Goal: Task Accomplishment & Management: Manage account settings

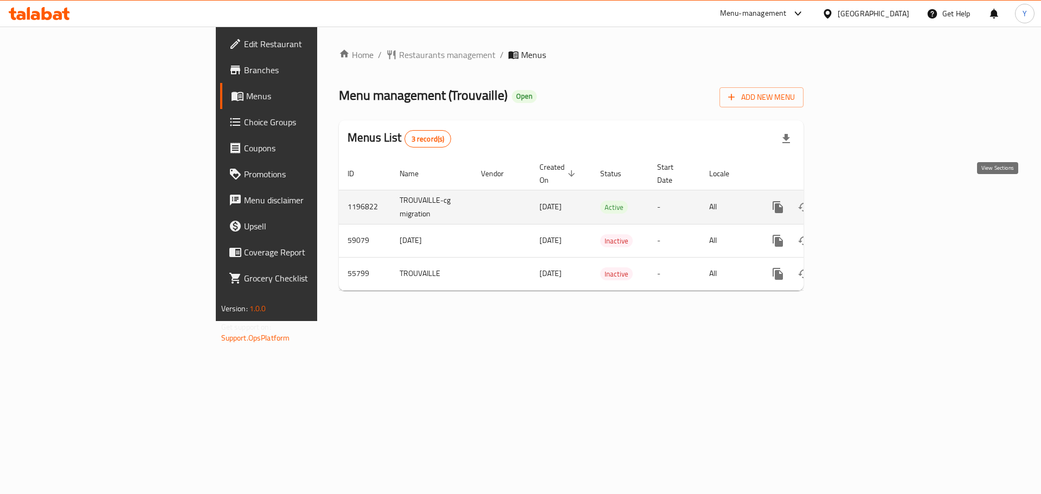
click at [869, 194] on link "enhanced table" at bounding box center [856, 207] width 26 height 26
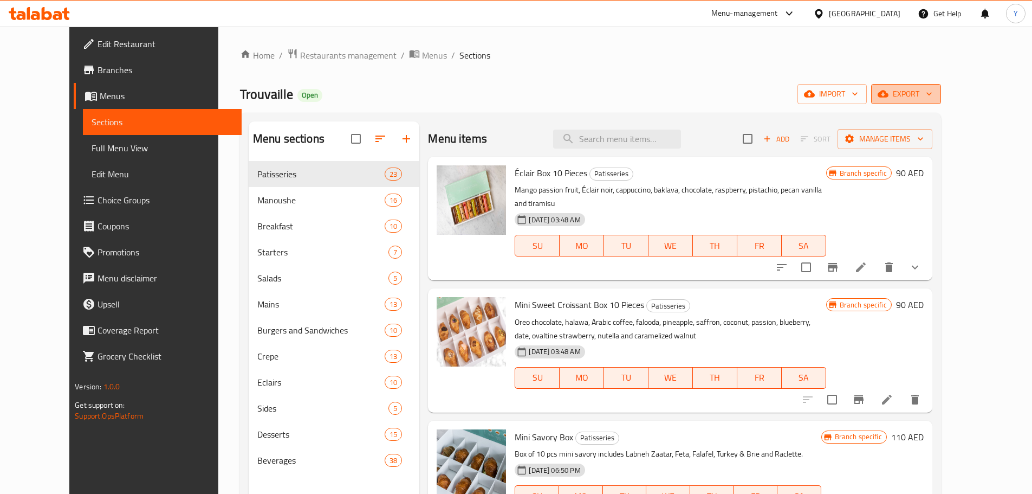
click at [933, 93] on span "export" at bounding box center [906, 94] width 53 height 14
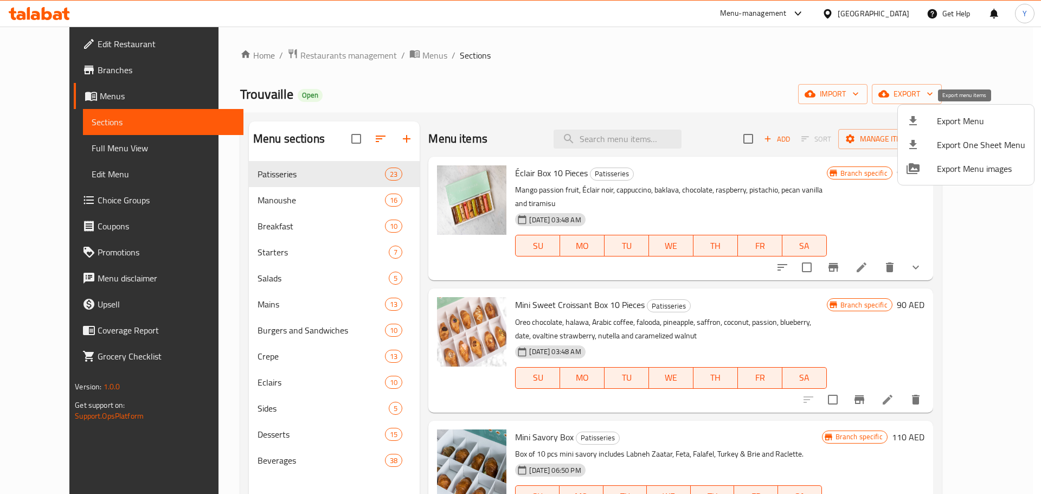
click at [970, 118] on span "Export Menu" at bounding box center [981, 120] width 88 height 13
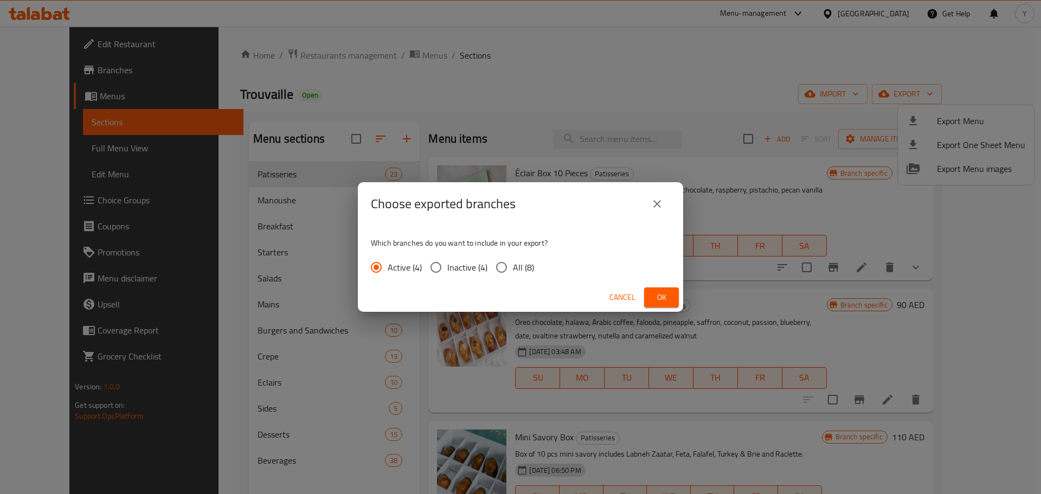
click at [518, 270] on span "All (8)" at bounding box center [523, 267] width 21 height 13
click at [513, 270] on input "All (8)" at bounding box center [501, 267] width 23 height 23
radio input "true"
click at [668, 299] on span "Ok" at bounding box center [661, 297] width 17 height 14
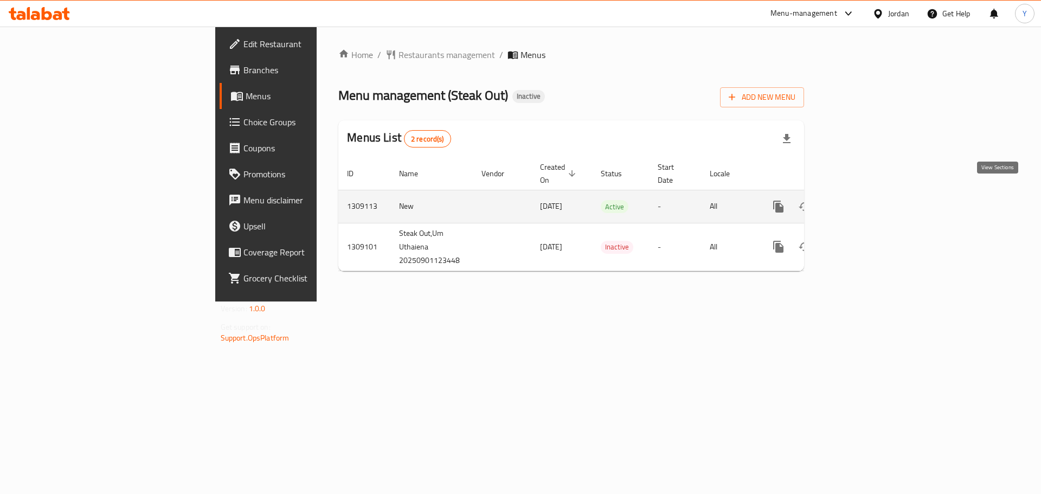
click at [863, 200] on icon "enhanced table" at bounding box center [856, 206] width 13 height 13
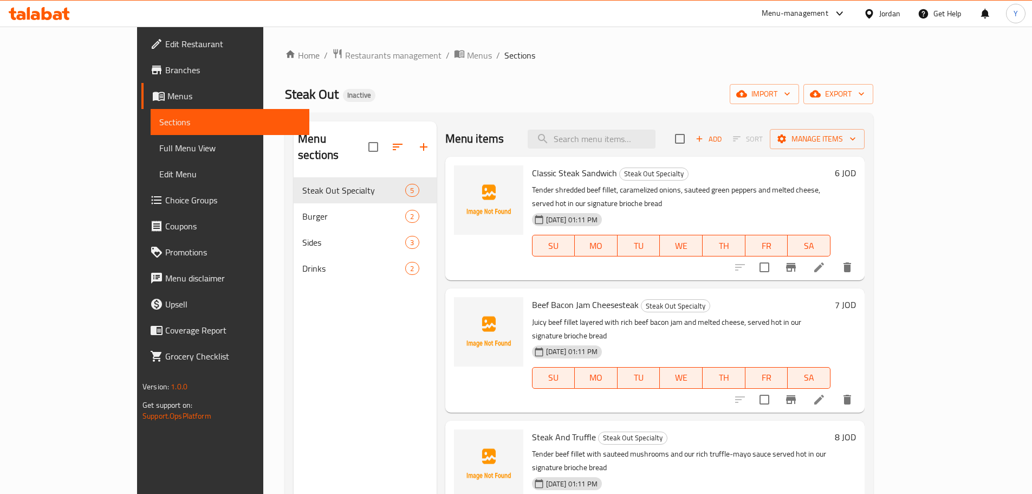
drag, startPoint x: 611, startPoint y: 58, endPoint x: 507, endPoint y: 14, distance: 113.1
click at [611, 58] on ol "Home / Restaurants management / Menus / Sections" at bounding box center [579, 55] width 589 height 14
click at [647, 67] on div "Home / Restaurants management / Menus / Sections Steak Out Inactive import expo…" at bounding box center [579, 336] width 589 height 576
drag, startPoint x: 91, startPoint y: 147, endPoint x: 289, endPoint y: 67, distance: 214.0
click at [159, 147] on span "Full Menu View" at bounding box center [229, 147] width 141 height 13
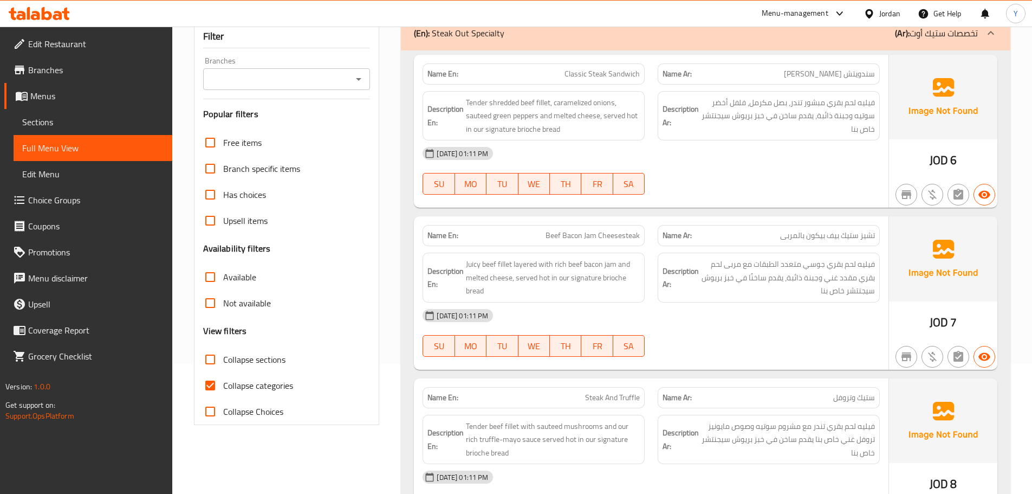
scroll to position [217, 0]
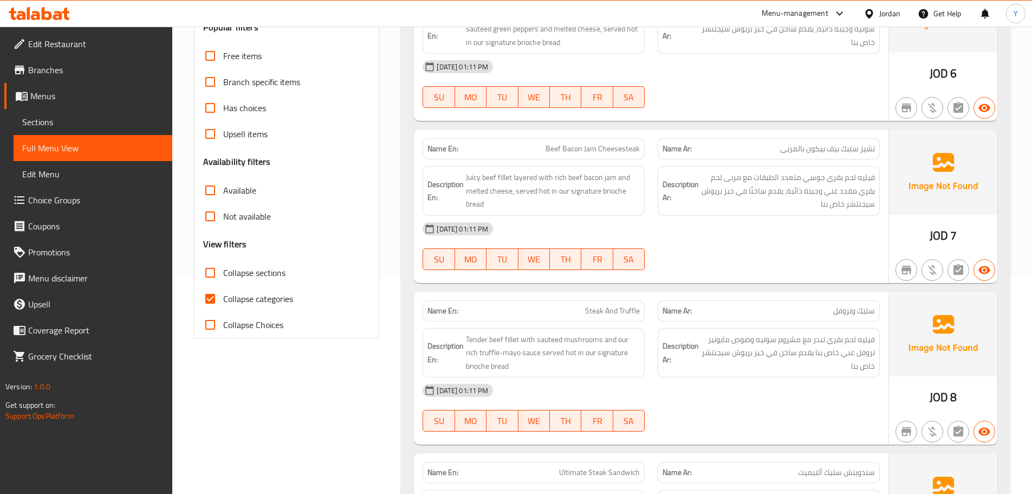
click at [260, 272] on span "Collapse sections" at bounding box center [254, 272] width 62 height 13
click at [223, 272] on input "Collapse sections" at bounding box center [210, 273] width 26 height 26
checkbox input "true"
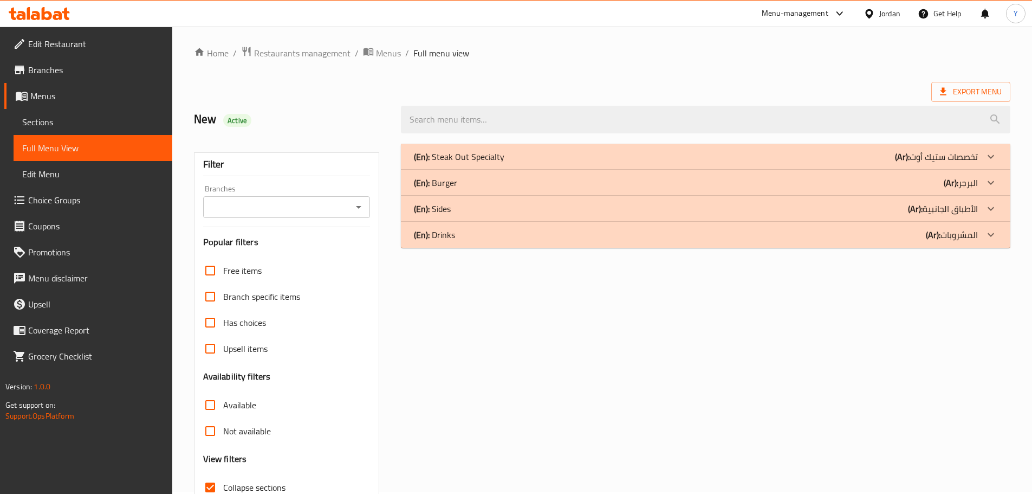
scroll to position [0, 0]
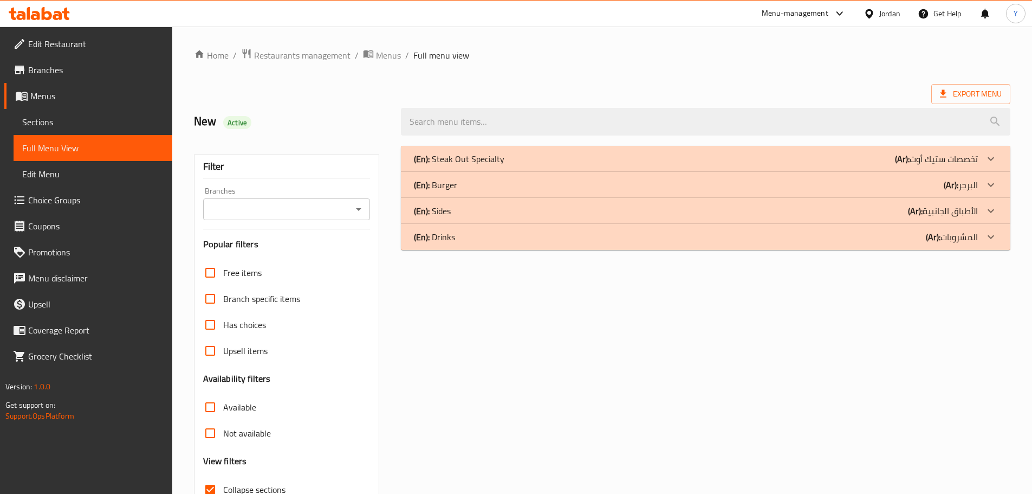
click at [516, 152] on div "(En): Steak Out Specialty (Ar): تخصصات ستيك أوت" at bounding box center [696, 158] width 564 height 13
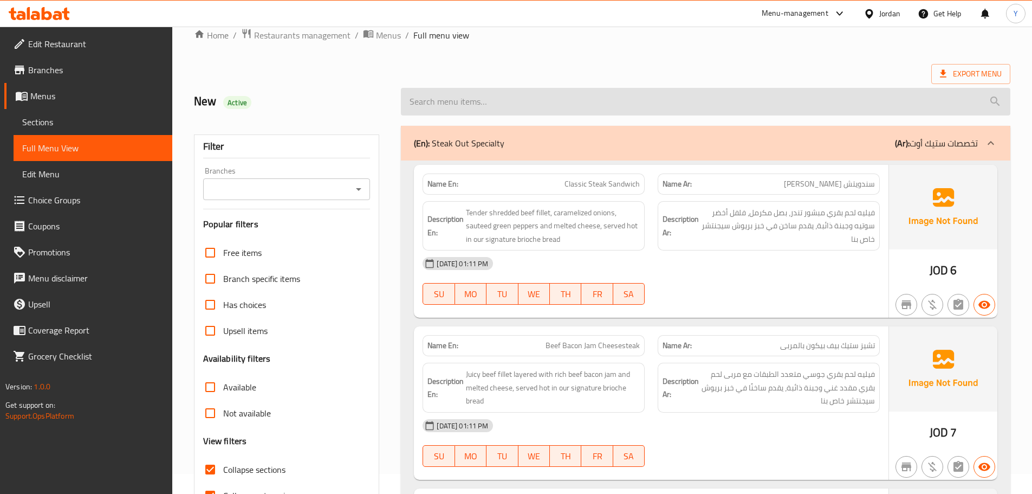
scroll to position [22, 0]
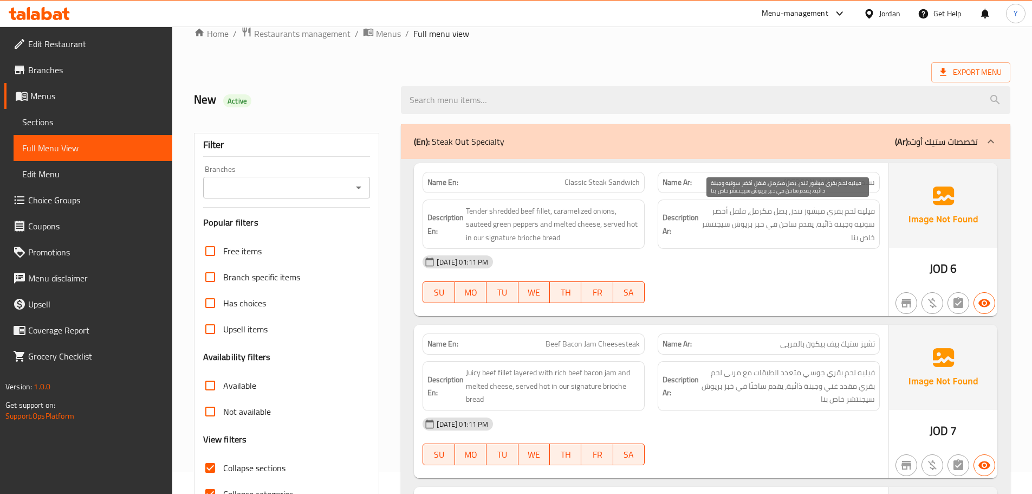
click at [873, 214] on span "فيليه لحم بقري مبشور تندر، بصل مكرمل، فلفل أخضر سوتيه وجبنة ذائبة، يقدم ساخن في…" at bounding box center [788, 224] width 174 height 40
drag, startPoint x: 848, startPoint y: 215, endPoint x: 796, endPoint y: 215, distance: 52.0
click at [847, 215] on span "فيليه لحم بقري مبشور تندر، بصل مكرمل، فلفل أخضر سوتيه وجبنة ذائبة، يقدم ساخن في…" at bounding box center [788, 224] width 174 height 40
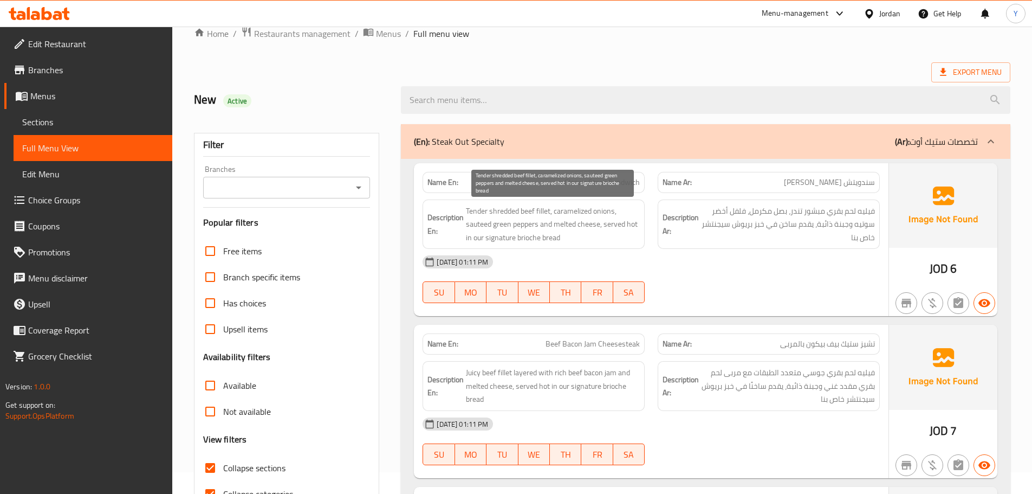
drag, startPoint x: 541, startPoint y: 210, endPoint x: 880, endPoint y: 209, distance: 338.7
click at [552, 210] on span "Tender shredded beef fillet, caramelized onions, sauteed green peppers and melt…" at bounding box center [553, 224] width 174 height 40
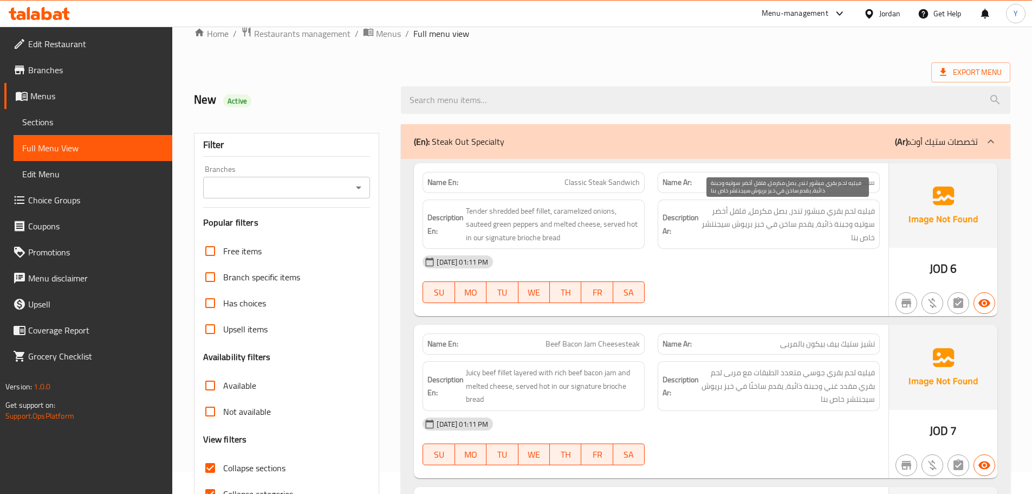
click at [770, 205] on span "فيليه لحم بقري مبشور تندر، بصل مكرمل، فلفل أخضر سوتيه وجبنة ذائبة، يقدم ساخن في…" at bounding box center [788, 224] width 174 height 40
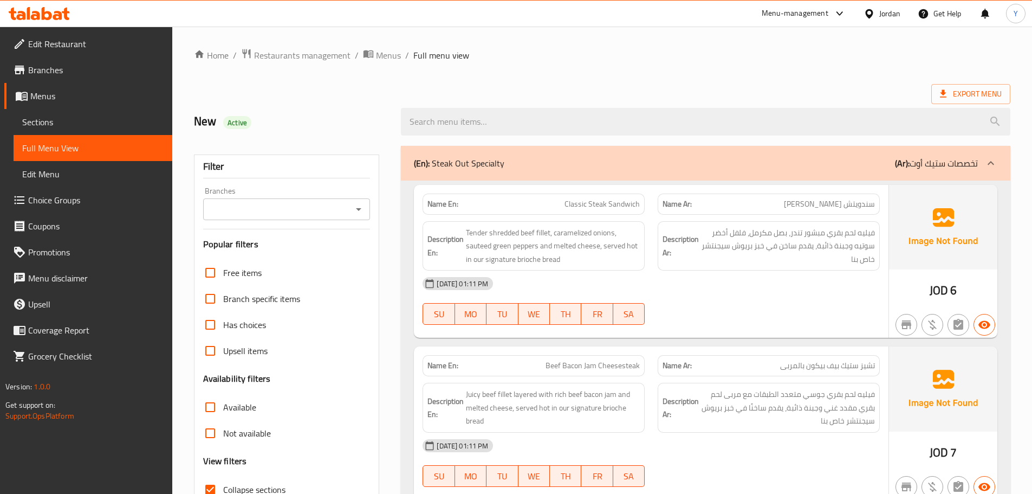
click at [886, 315] on div "01-09-2025 01:11 PM SU MO TU WE TH FR SA" at bounding box center [651, 300] width 470 height 61
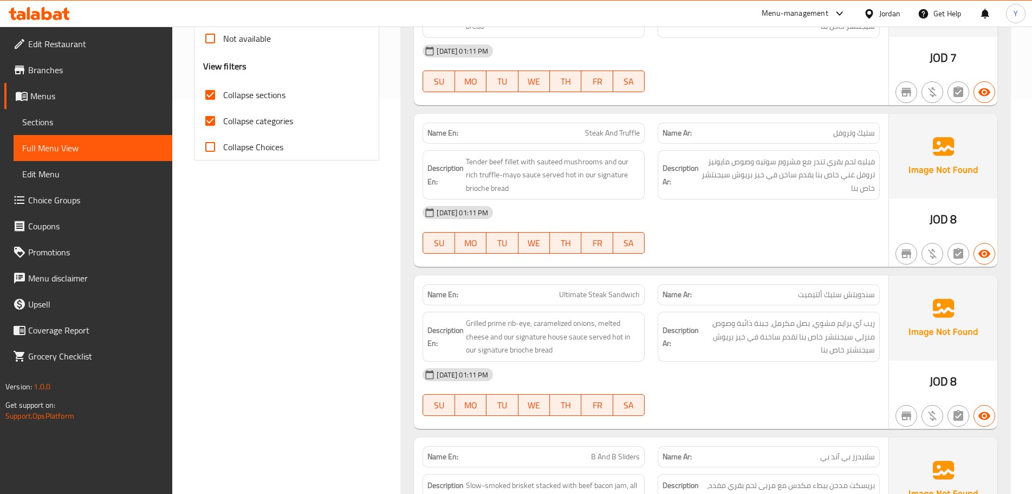
scroll to position [493, 0]
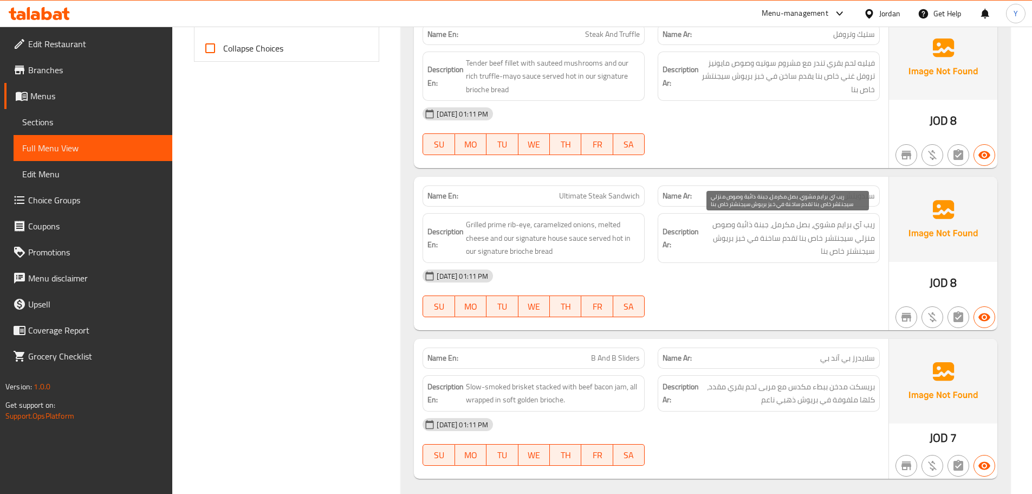
click at [812, 225] on span "ريب آي برايم مشوي، بصل مكرمل، جبنة ذائبة وصوص منزلي سيجنتشر خاص بنا تقدم ساخنة …" at bounding box center [788, 238] width 174 height 40
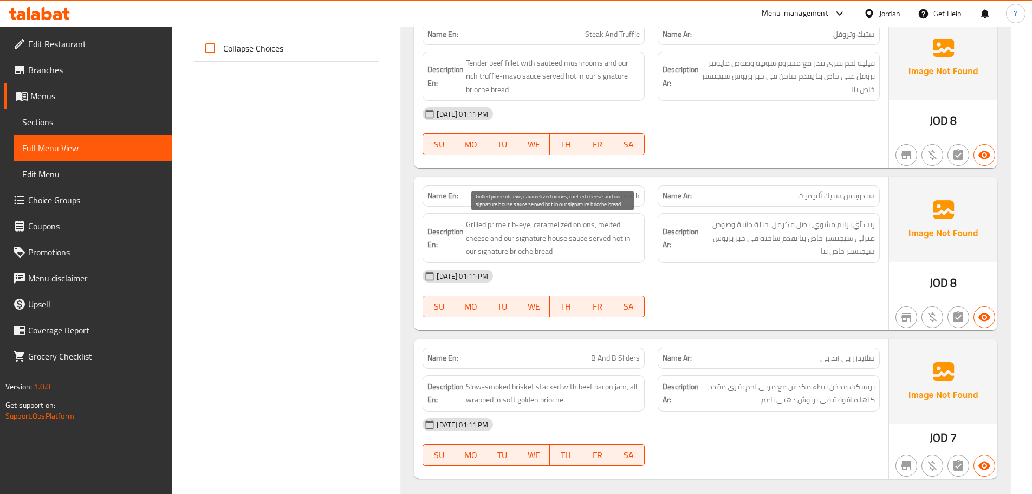
click at [534, 238] on span "Grilled prime rib-eye, caramelized onions, melted cheese and our signature hous…" at bounding box center [553, 238] width 174 height 40
drag, startPoint x: 534, startPoint y: 238, endPoint x: 559, endPoint y: 237, distance: 25.5
click at [559, 237] on span "Grilled prime rib-eye, caramelized onions, melted cheese and our signature hous…" at bounding box center [553, 238] width 174 height 40
click at [567, 240] on span "Grilled prime rib-eye, caramelized onions, melted cheese and our signature hous…" at bounding box center [553, 238] width 174 height 40
click at [555, 240] on span "Grilled prime rib-eye, caramelized onions, melted cheese and our signature hous…" at bounding box center [553, 238] width 174 height 40
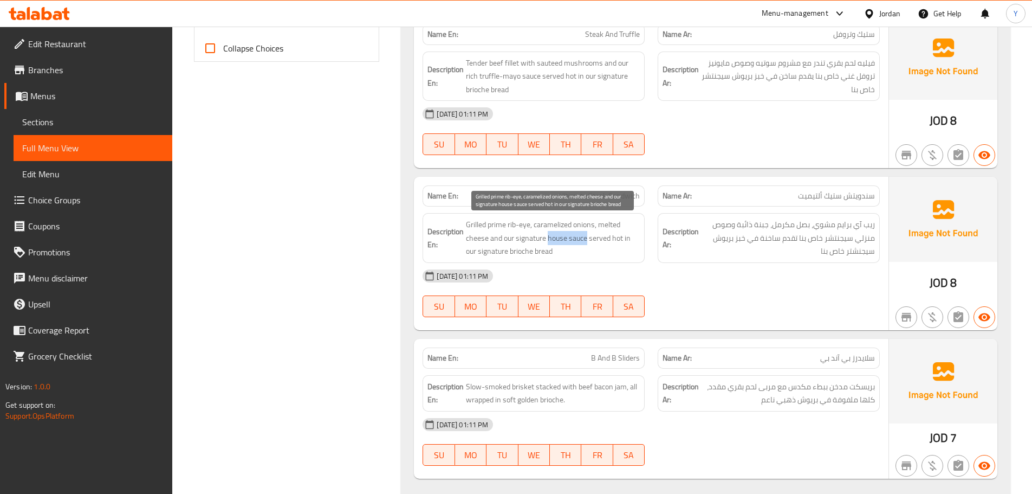
drag, startPoint x: 555, startPoint y: 240, endPoint x: 576, endPoint y: 240, distance: 21.1
click at [576, 240] on span "Grilled prime rib-eye, caramelized onions, melted cheese and our signature hous…" at bounding box center [553, 238] width 174 height 40
copy span "house sauce"
click at [587, 188] on div "Name En: Ultimate Steak Sandwich" at bounding box center [534, 195] width 222 height 21
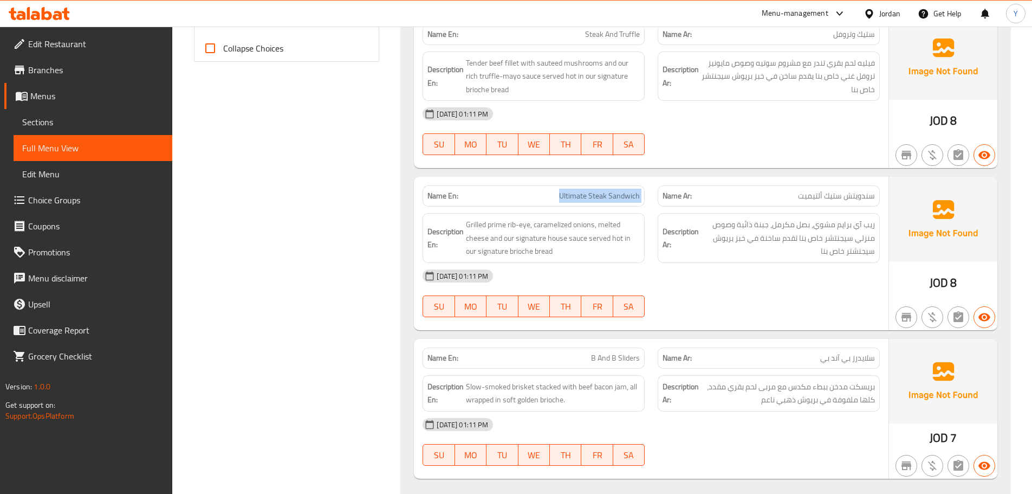
click at [587, 188] on div "Name En: Ultimate Steak Sandwich" at bounding box center [534, 195] width 222 height 21
copy span "Ultimate Steak Sandwich"
click at [932, 306] on button "button" at bounding box center [933, 317] width 22 height 22
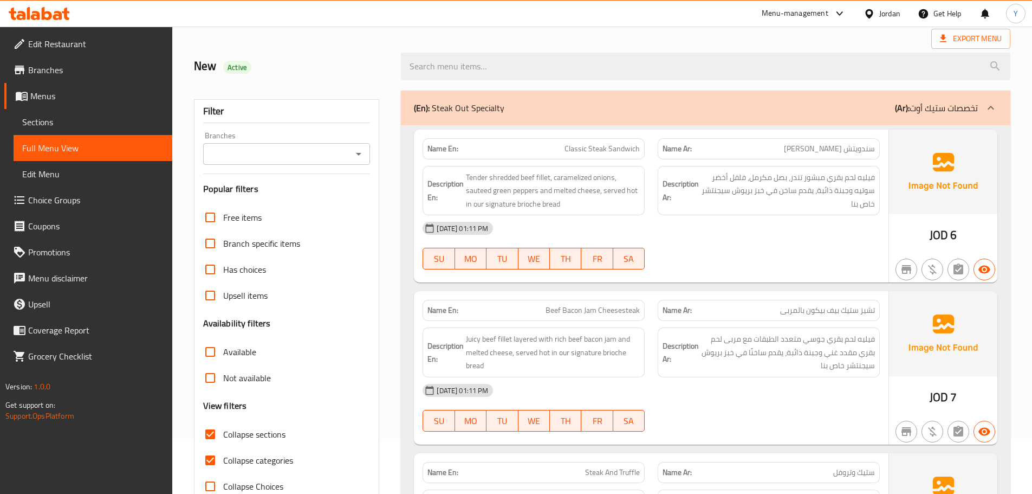
scroll to position [0, 0]
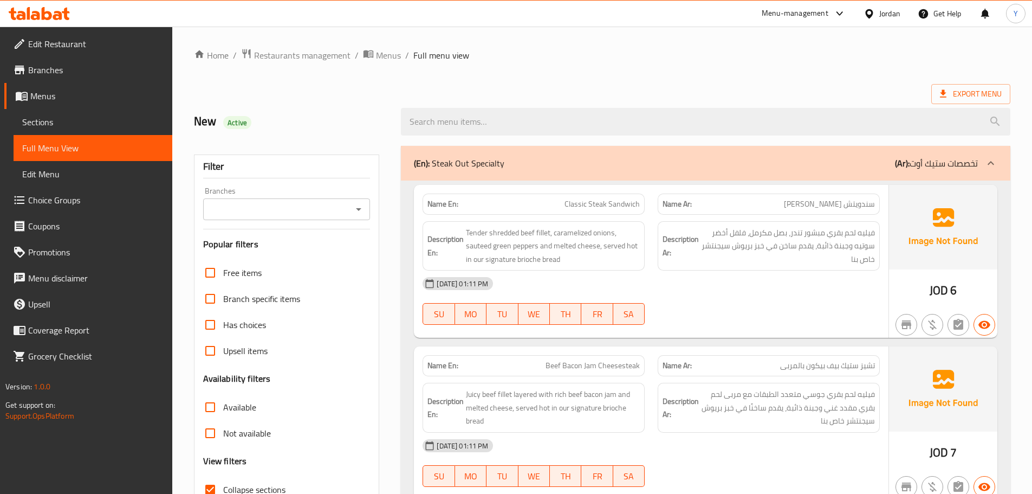
click at [786, 161] on div "(En): Steak Out Specialty (Ar): تخصصات ستيك أوت" at bounding box center [696, 163] width 564 height 13
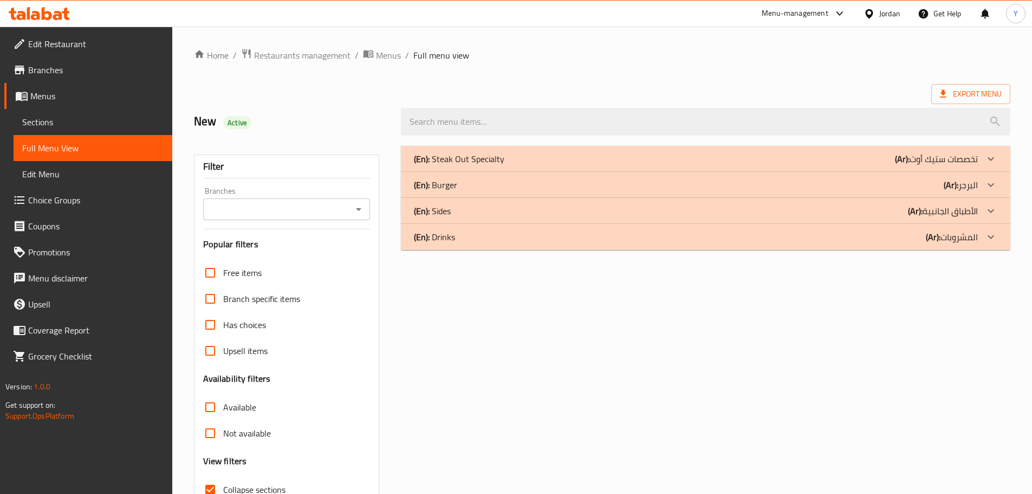
click at [960, 165] on p "(Ar): البرجر" at bounding box center [936, 158] width 83 height 13
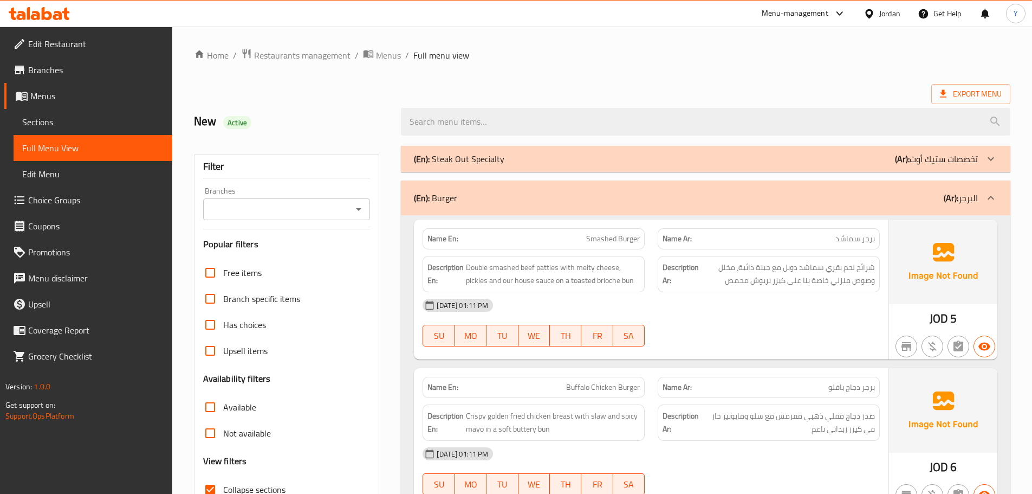
click at [948, 288] on img at bounding box center [943, 261] width 108 height 85
click at [600, 240] on span "Smashed Burger" at bounding box center [613, 238] width 54 height 11
copy span "Smashed"
copy span "Smashed Burger"
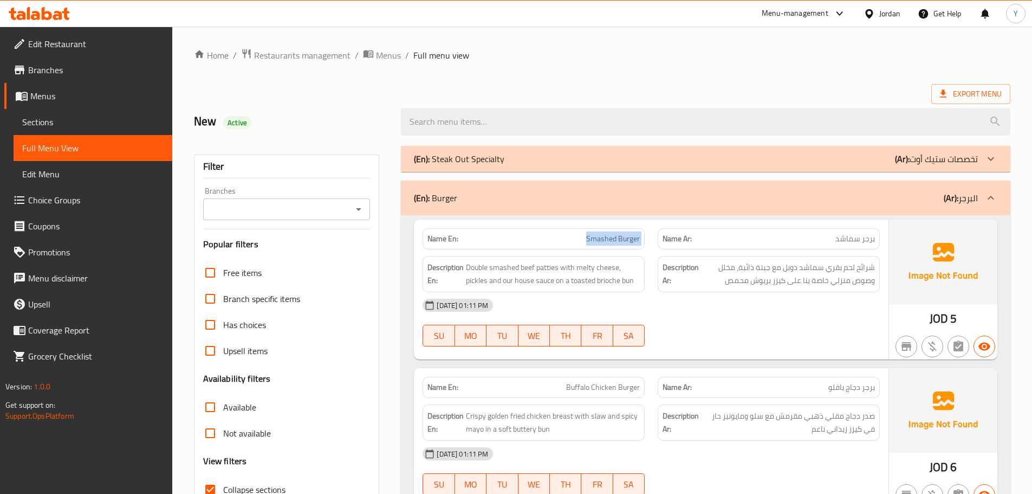
click at [600, 240] on span "Smashed Burger" at bounding box center [613, 238] width 54 height 11
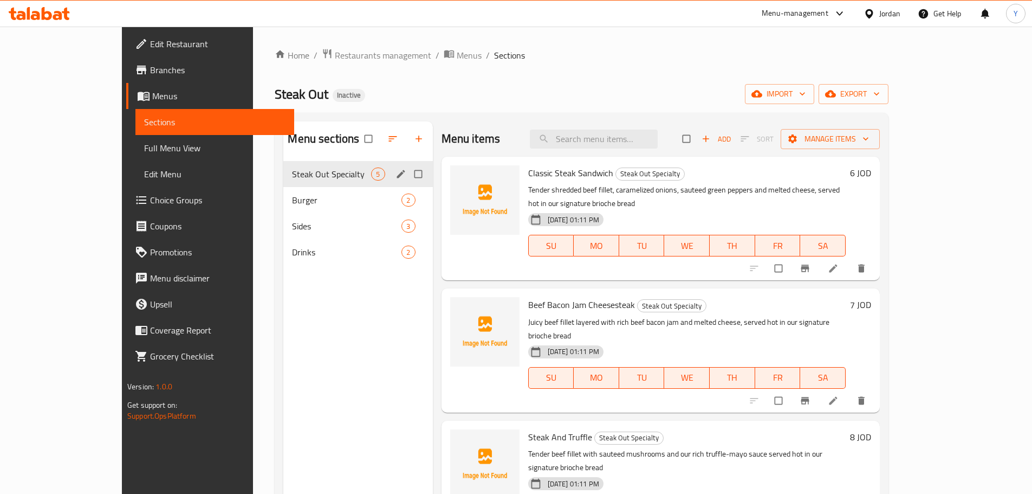
click at [408, 174] on input "Menu sections" at bounding box center [419, 174] width 23 height 21
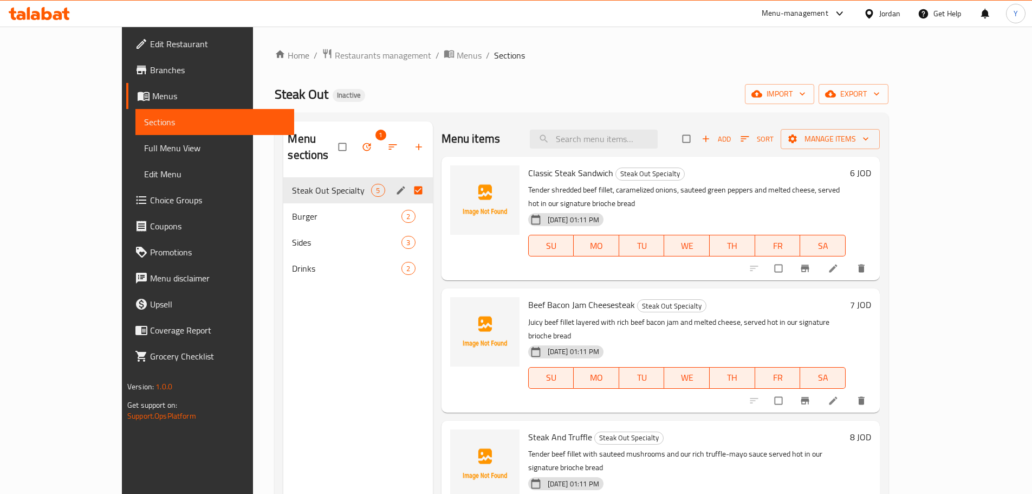
click at [408, 180] on input "Menu sections" at bounding box center [419, 190] width 23 height 21
checkbox input "false"
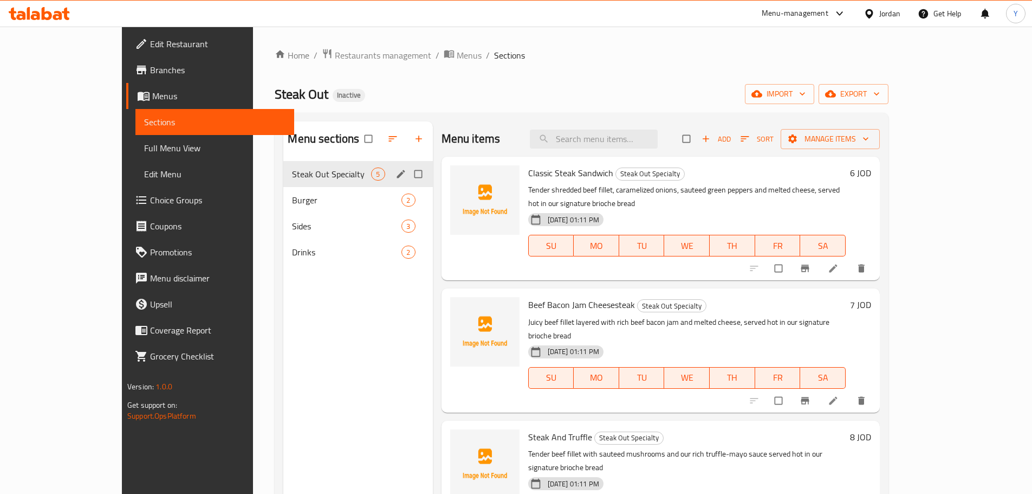
click at [397, 175] on icon "edit" at bounding box center [401, 174] width 8 height 8
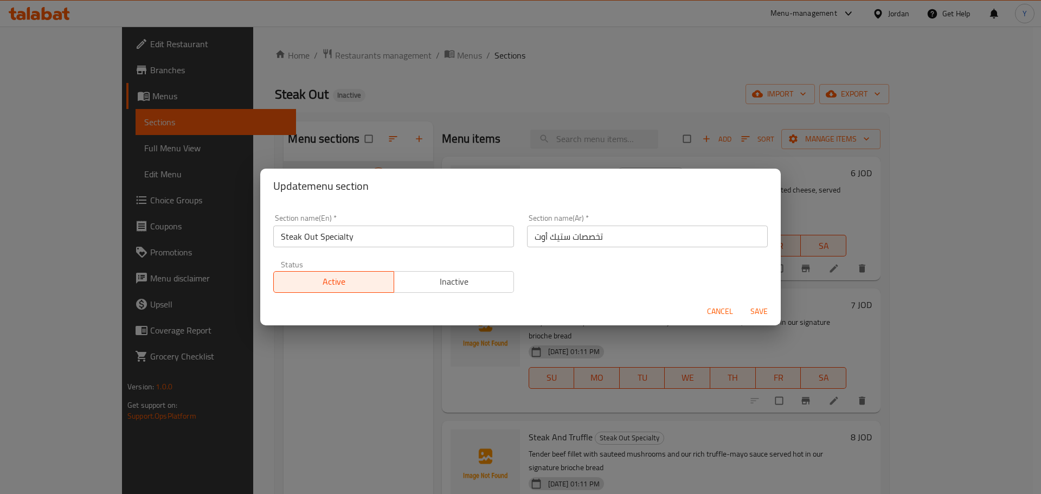
click at [598, 239] on input "تخصصات ستيك أوت" at bounding box center [647, 236] width 241 height 22
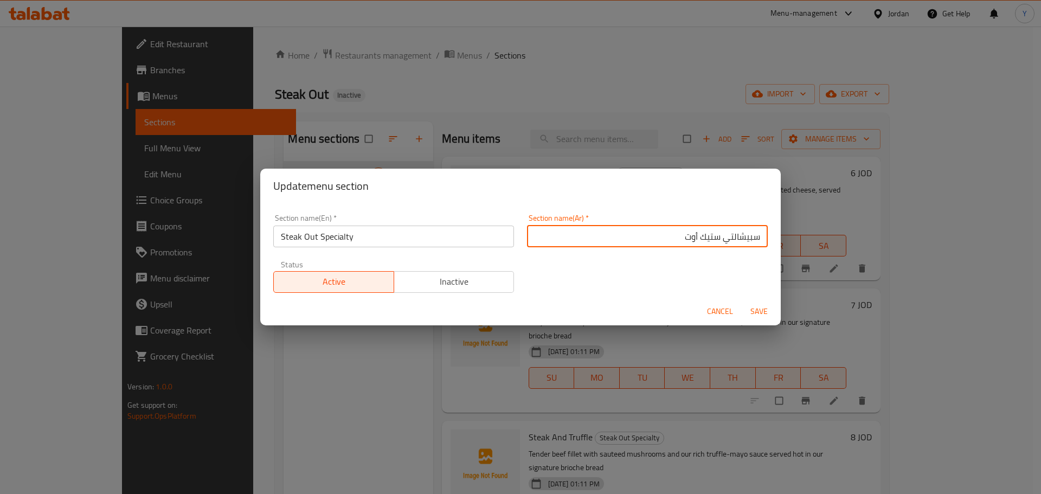
type input "سبيشالتي ستيك أوت"
click at [741, 301] on button "Save" at bounding box center [758, 311] width 35 height 20
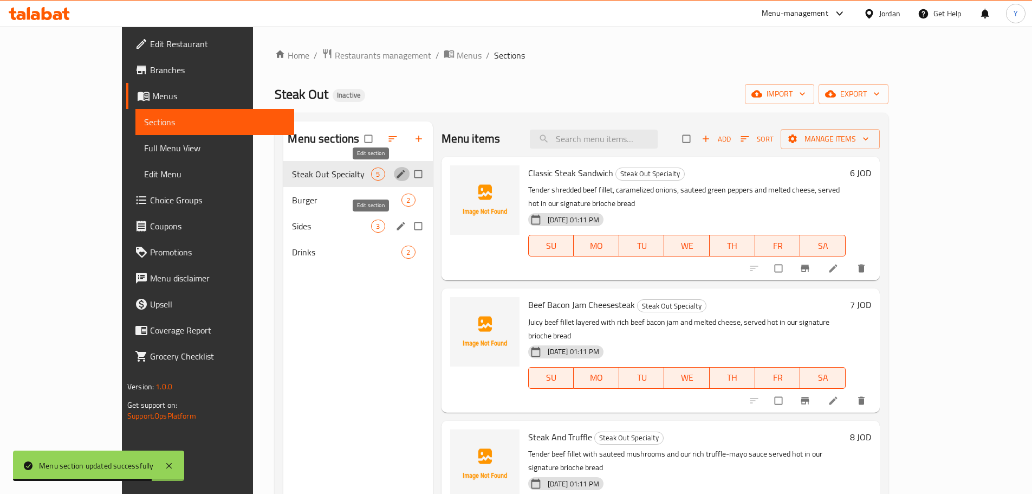
click at [396, 226] on icon "edit" at bounding box center [401, 226] width 11 height 11
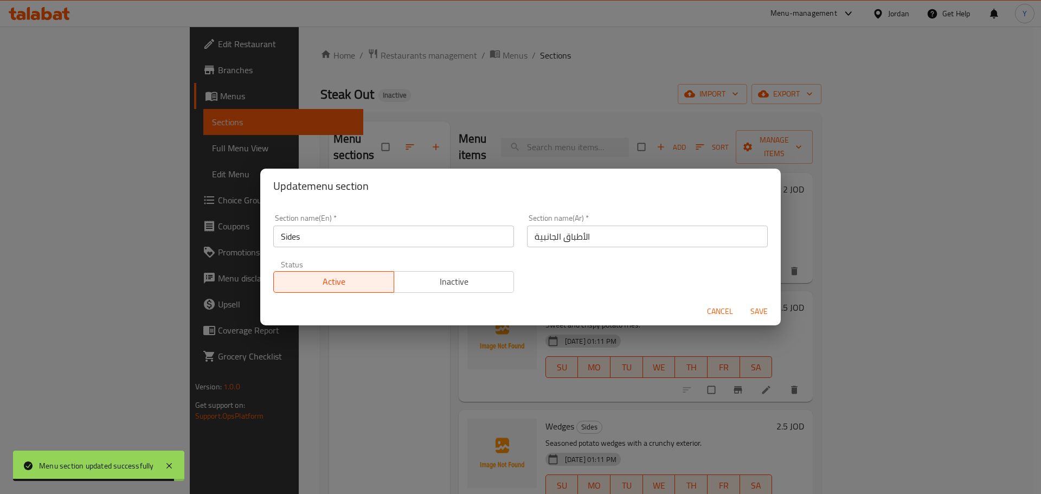
click at [718, 308] on span "Cancel" at bounding box center [720, 312] width 26 height 14
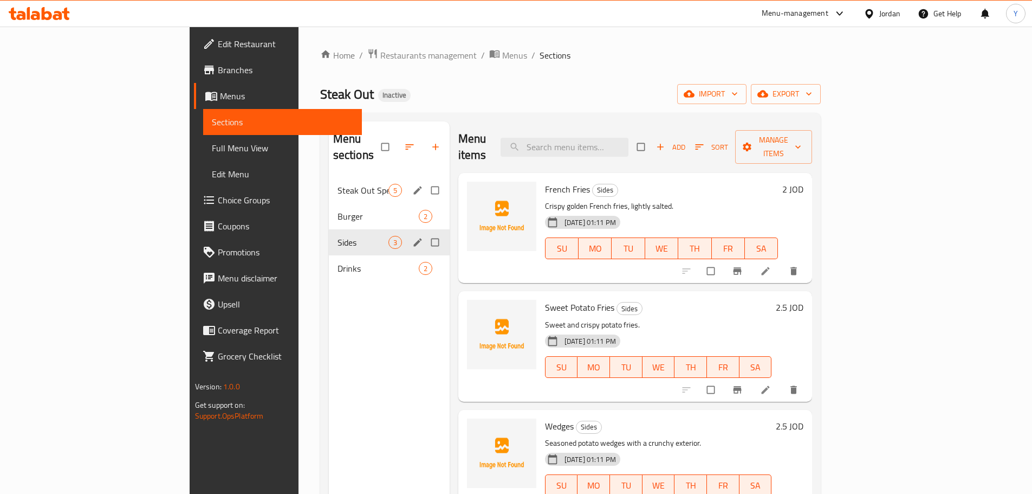
click at [338, 184] on span "Steak Out Specialty" at bounding box center [363, 190] width 51 height 13
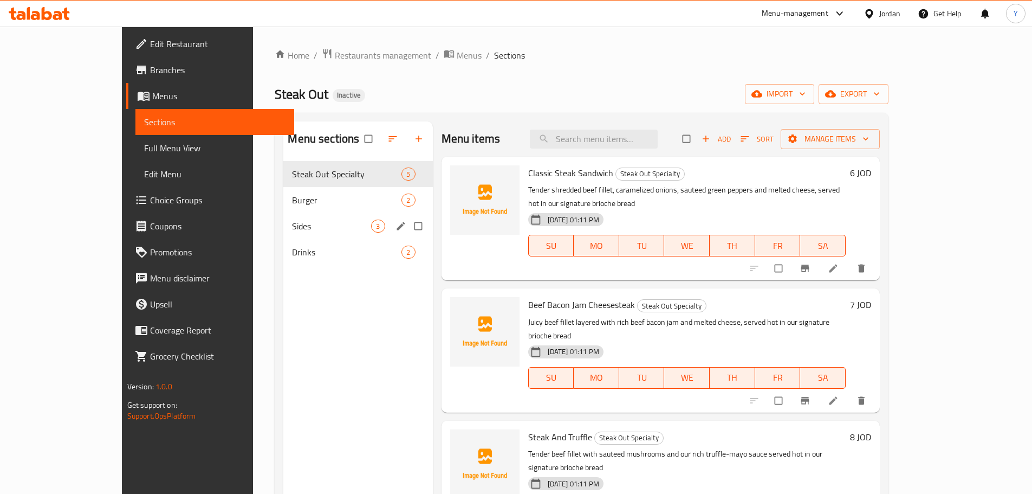
scroll to position [152, 0]
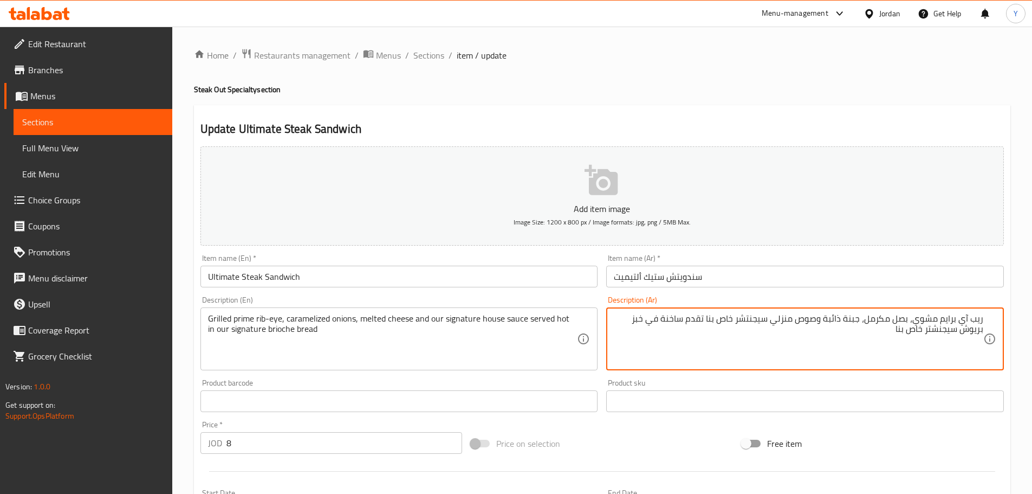
click at [783, 322] on textarea "ريب آي برايم مشوي، بصل مكرمل، جبنة ذائبة وصوص منزلي سيجنتشر خاص بنا تقدم ساخنة …" at bounding box center [799, 338] width 370 height 51
type textarea "ريب آي برايم مشوي، بصل مكرمل، جبنة ذائبة وصوص هاوس سيجنتشر خاص بنا تقدم ساخنة ف…"
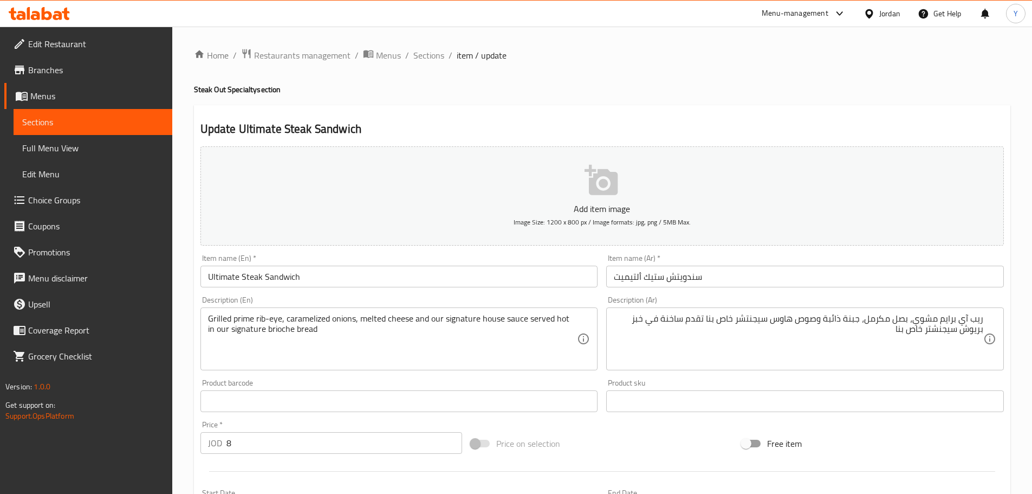
click at [852, 81] on div "Home / Restaurants management / Menus / Sections / item / update Steak Out Spec…" at bounding box center [602, 396] width 817 height 696
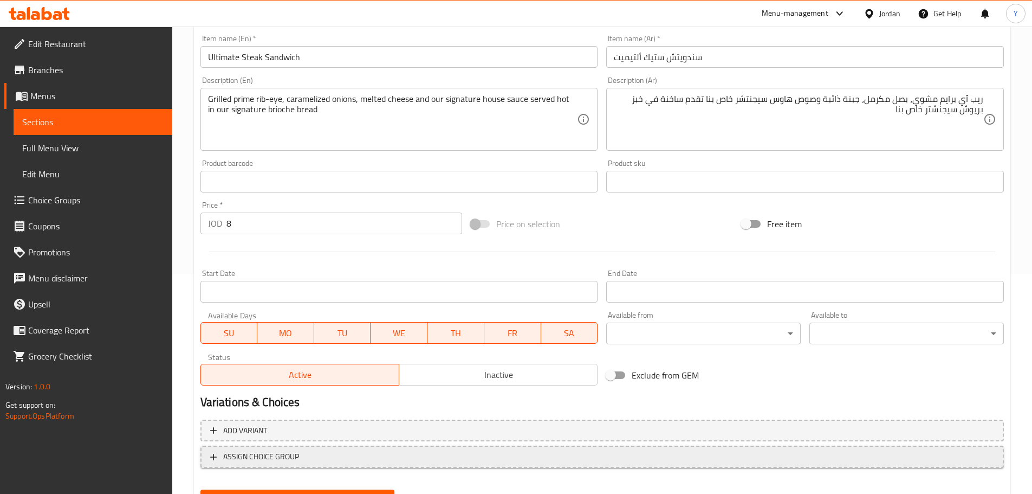
scroll to position [272, 0]
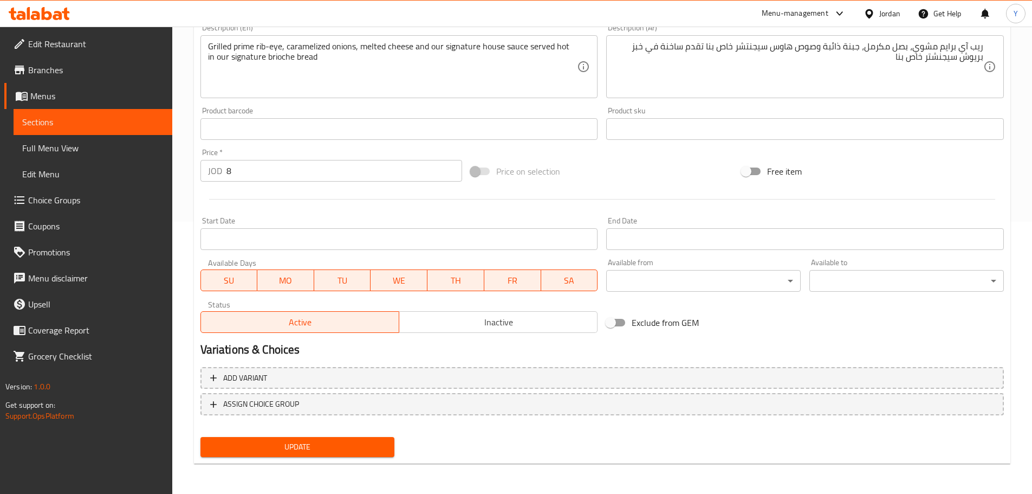
click at [358, 448] on span "Update" at bounding box center [297, 447] width 177 height 14
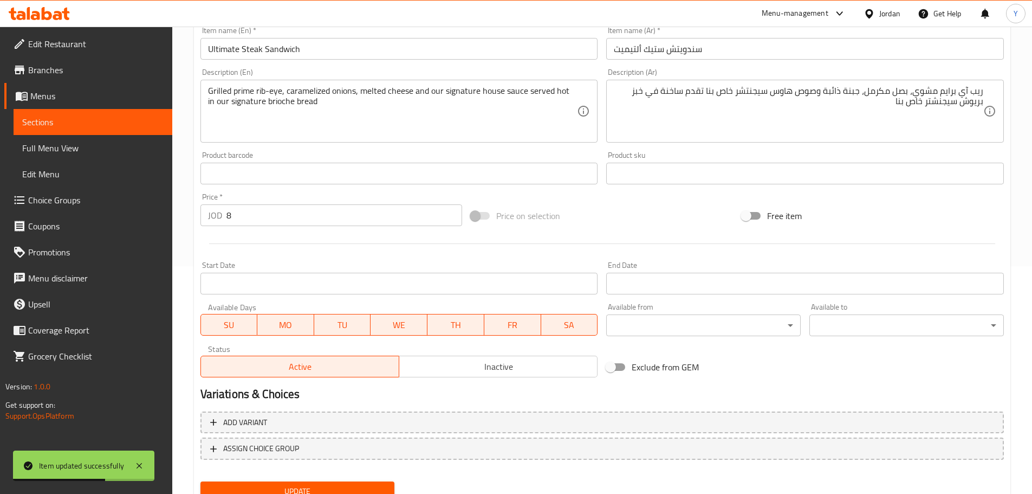
scroll to position [0, 0]
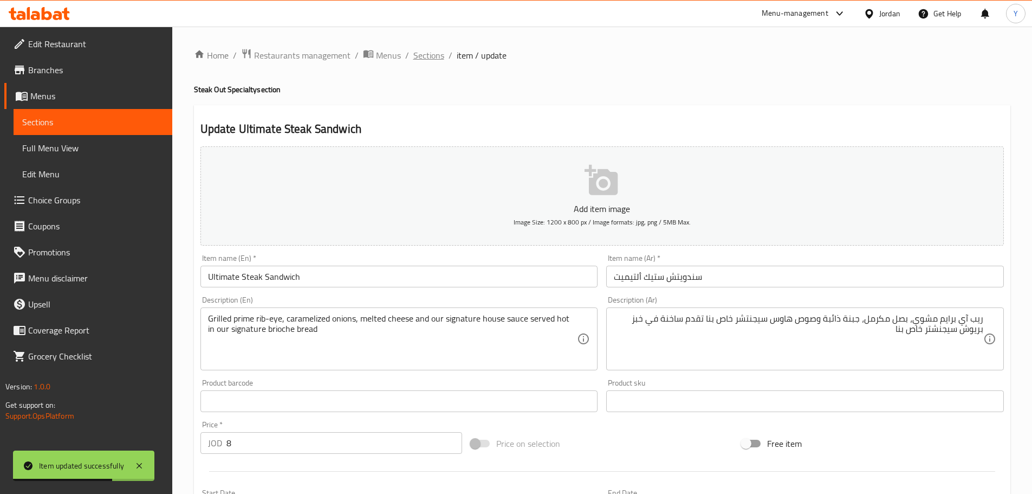
click at [432, 55] on span "Sections" at bounding box center [429, 55] width 31 height 13
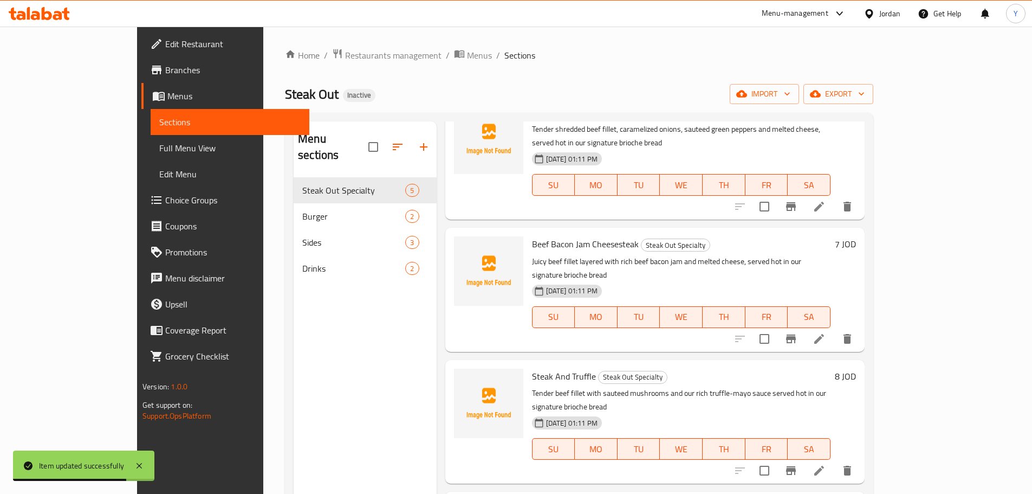
scroll to position [125, 0]
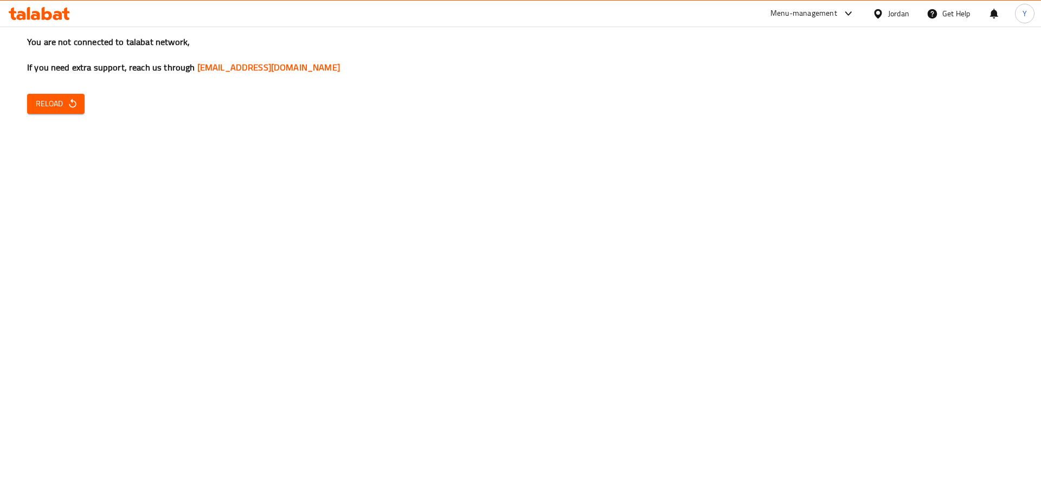
click at [69, 99] on icon "button" at bounding box center [72, 103] width 11 height 11
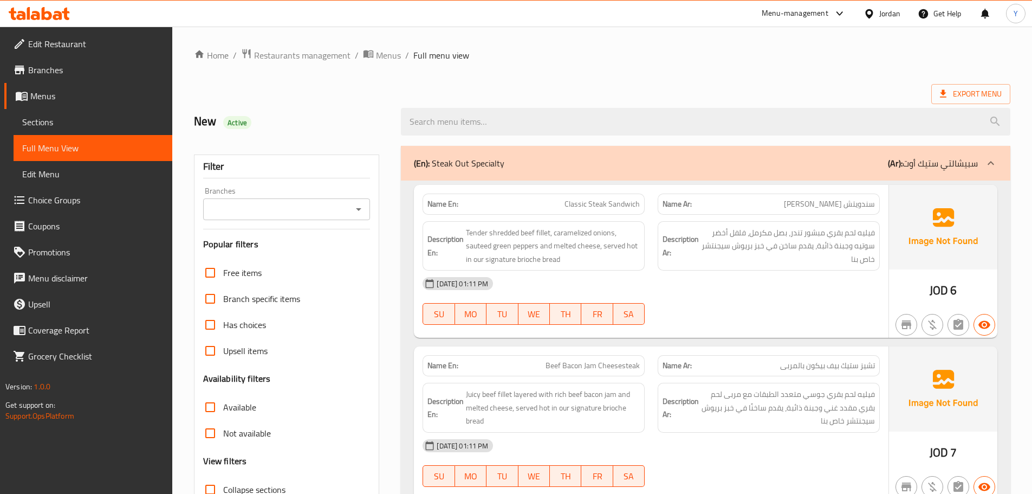
click at [543, 163] on div "(En): Steak Out Specialty (Ar): سبيشالتي ستيك أوت" at bounding box center [696, 163] width 564 height 13
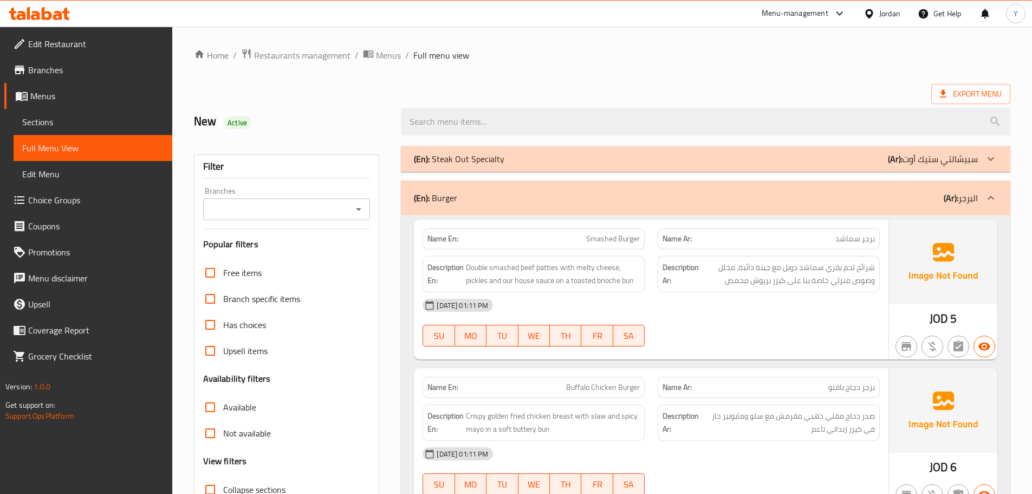
click at [769, 307] on div "[DATE] 01:11 PM" at bounding box center [651, 305] width 470 height 26
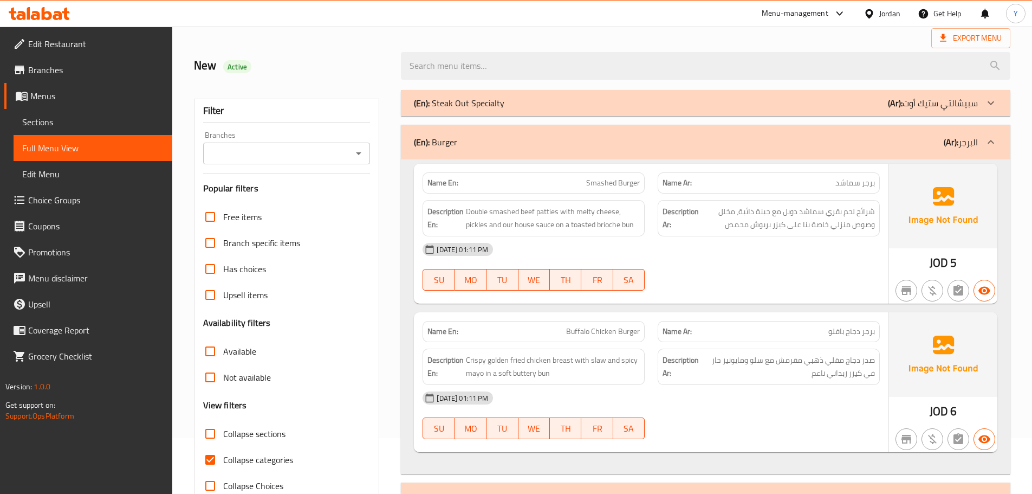
scroll to position [65, 0]
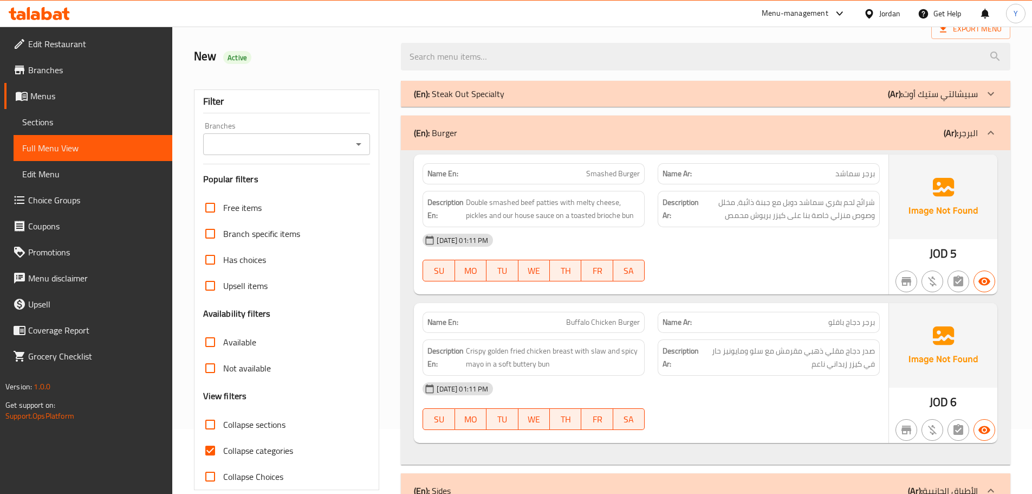
click at [860, 248] on div "[DATE] 01:11 PM" at bounding box center [651, 240] width 470 height 26
click at [898, 252] on div "JOD 5" at bounding box center [943, 224] width 108 height 140
click at [791, 247] on div "[DATE] 01:11 PM" at bounding box center [651, 240] width 470 height 26
click at [919, 290] on div at bounding box center [907, 281] width 26 height 26
click at [613, 327] on span "Buffalo Chicken Burger" at bounding box center [603, 322] width 74 height 11
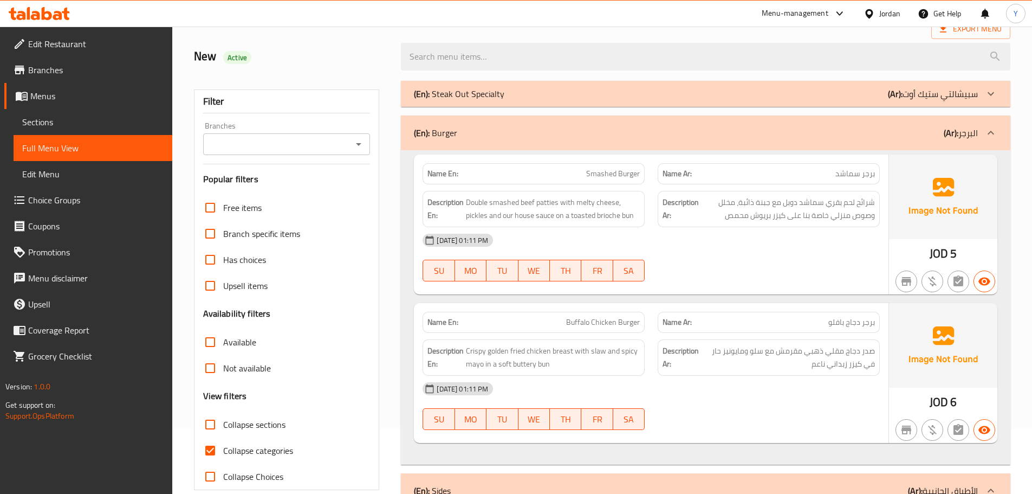
click at [865, 130] on div "(En): Burger (Ar): البرجر" at bounding box center [696, 132] width 564 height 13
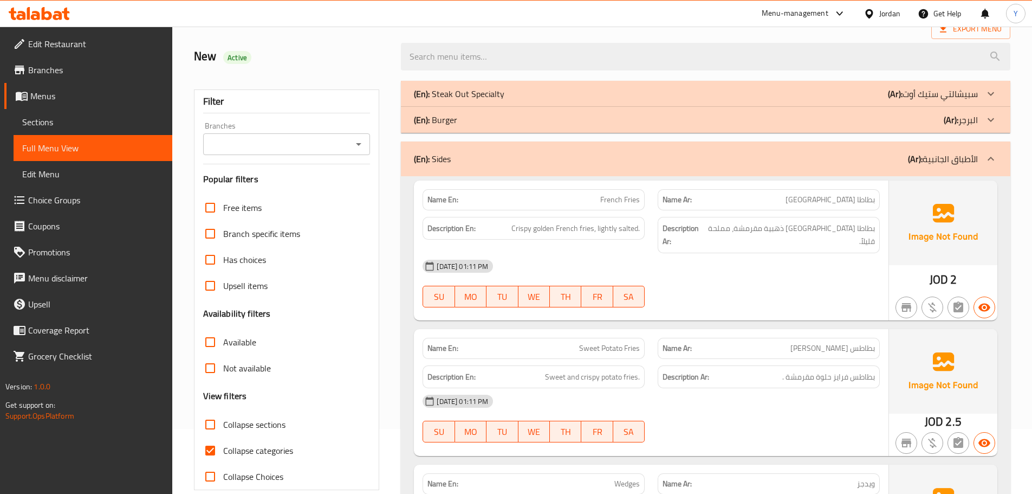
click at [929, 256] on img at bounding box center [943, 222] width 108 height 85
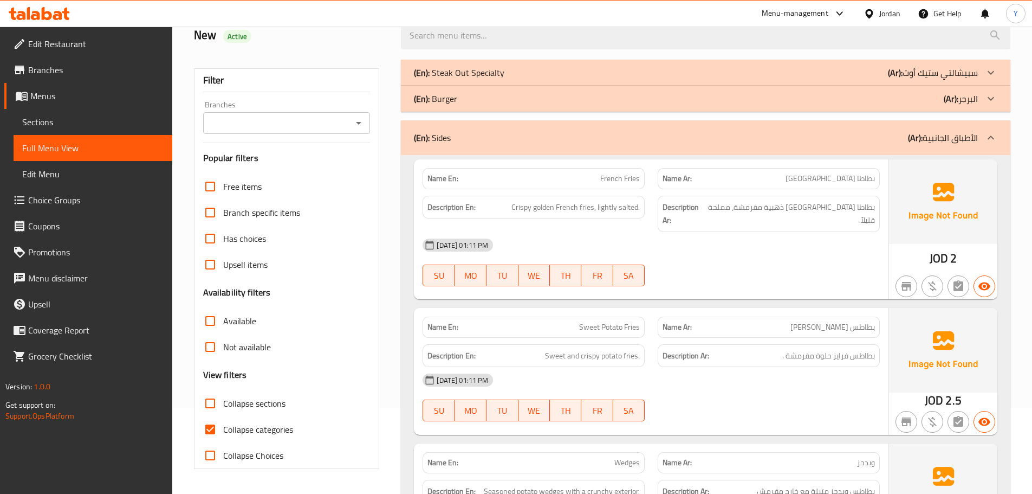
scroll to position [87, 0]
click at [629, 321] on span "Sweet Potato Fries" at bounding box center [609, 326] width 61 height 11
copy span "Sweet Potato Fries"
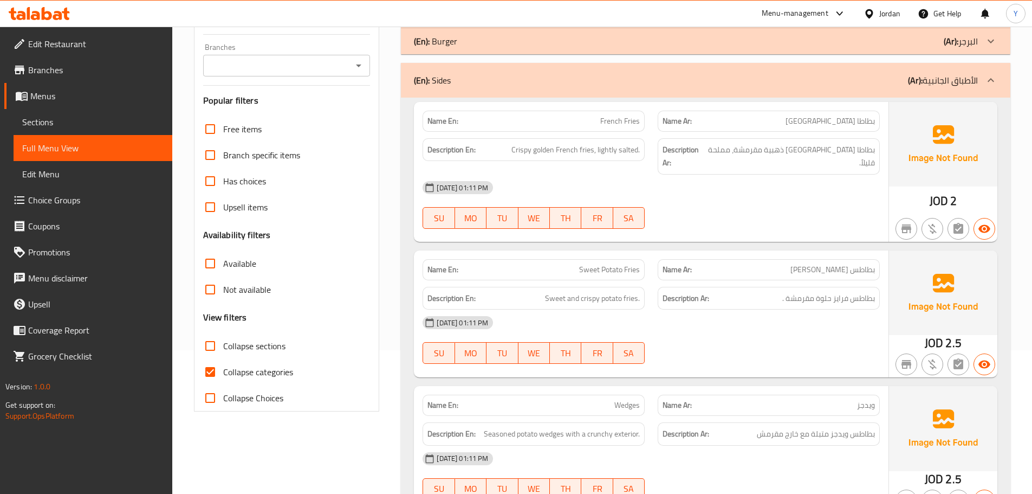
scroll to position [249, 0]
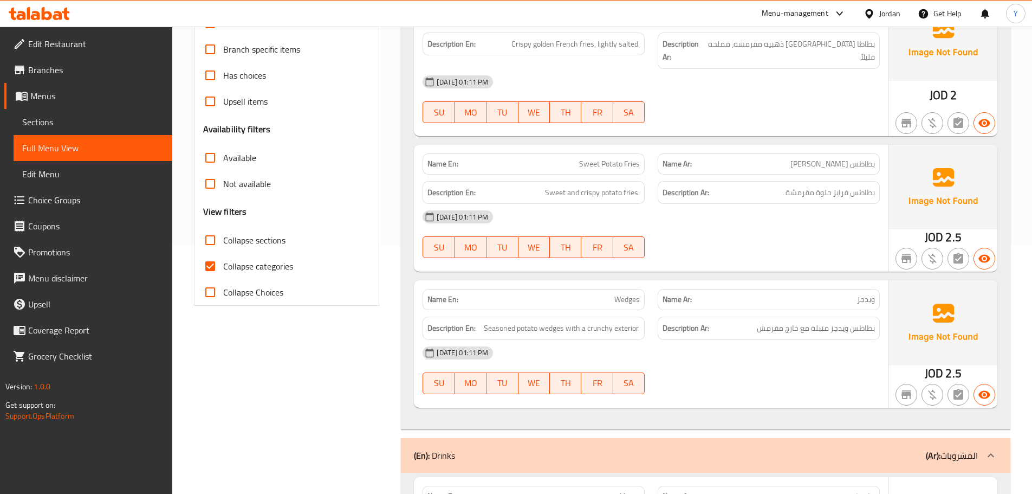
click at [617, 294] on span "Wedges" at bounding box center [627, 299] width 25 height 11
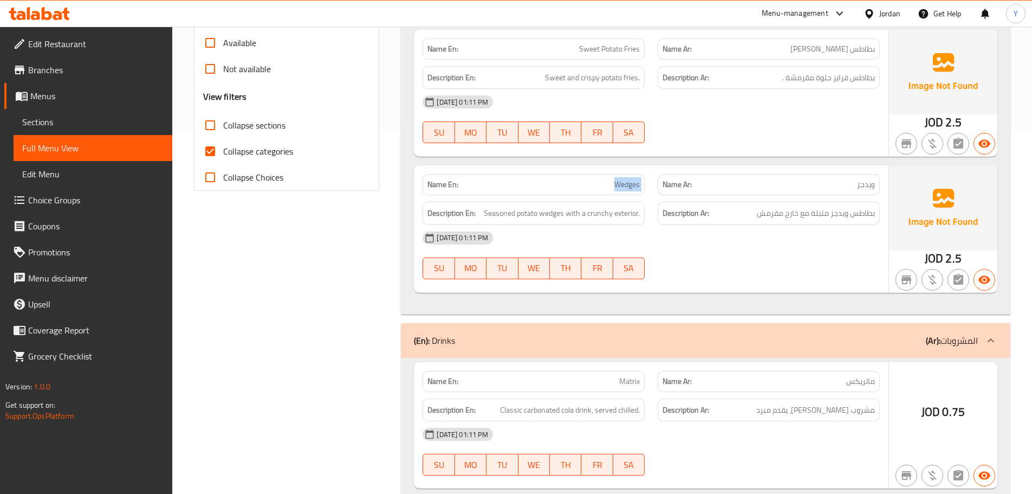
scroll to position [466, 0]
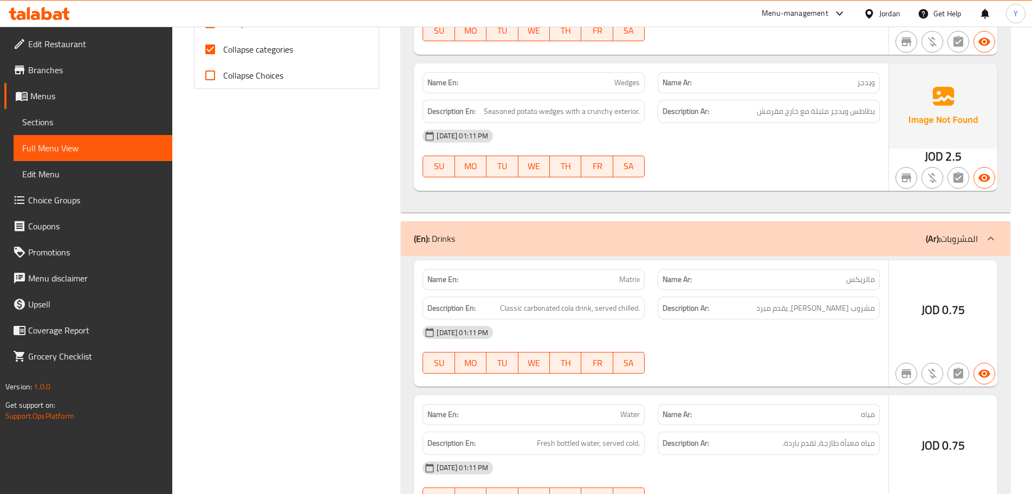
copy span "Matrix"
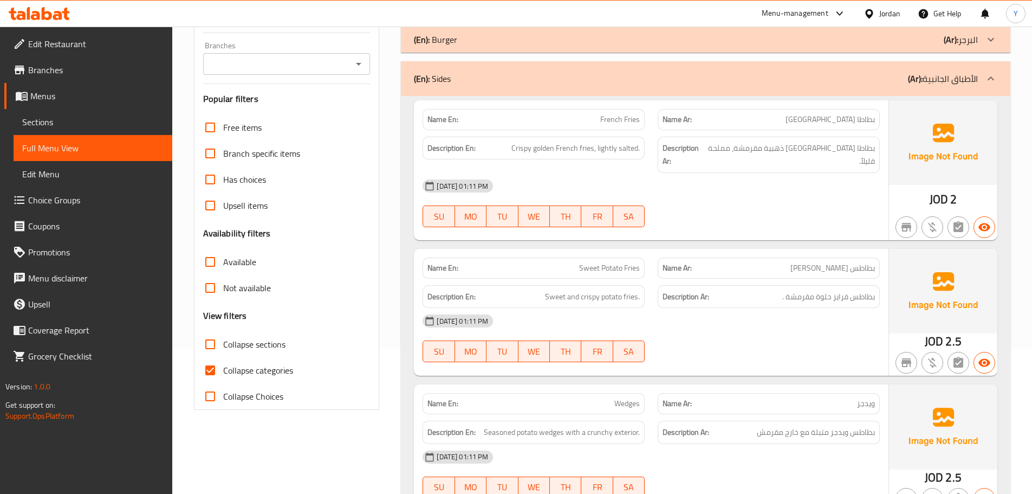
scroll to position [0, 0]
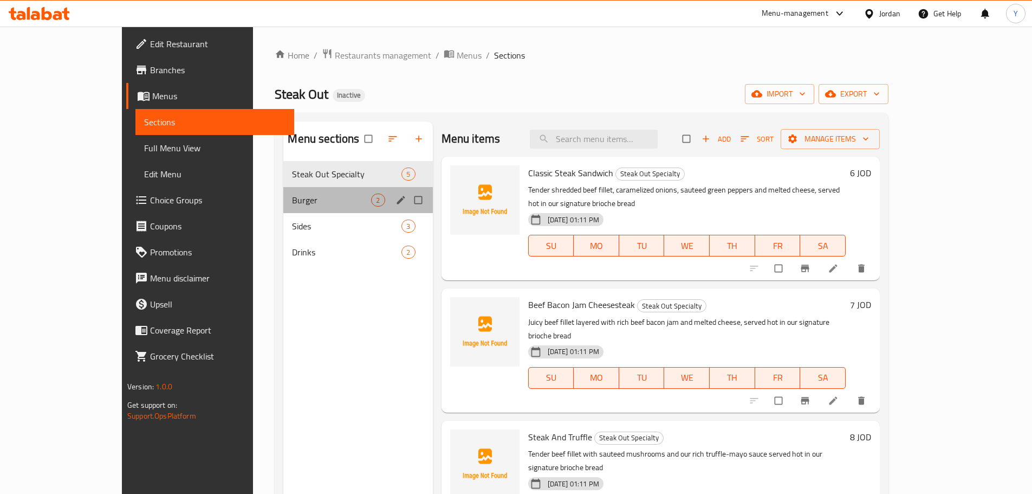
click at [292, 202] on span "Burger" at bounding box center [331, 199] width 79 height 13
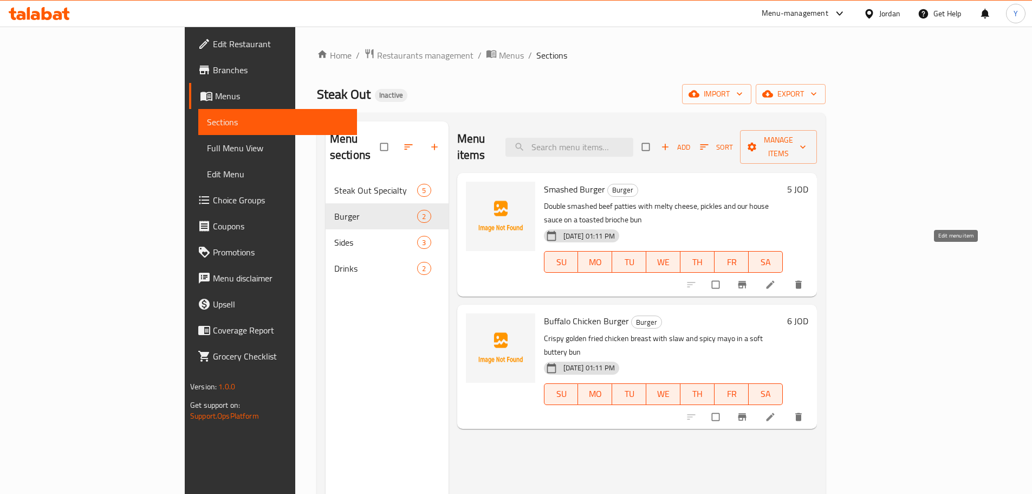
click at [776, 279] on icon at bounding box center [770, 284] width 11 height 11
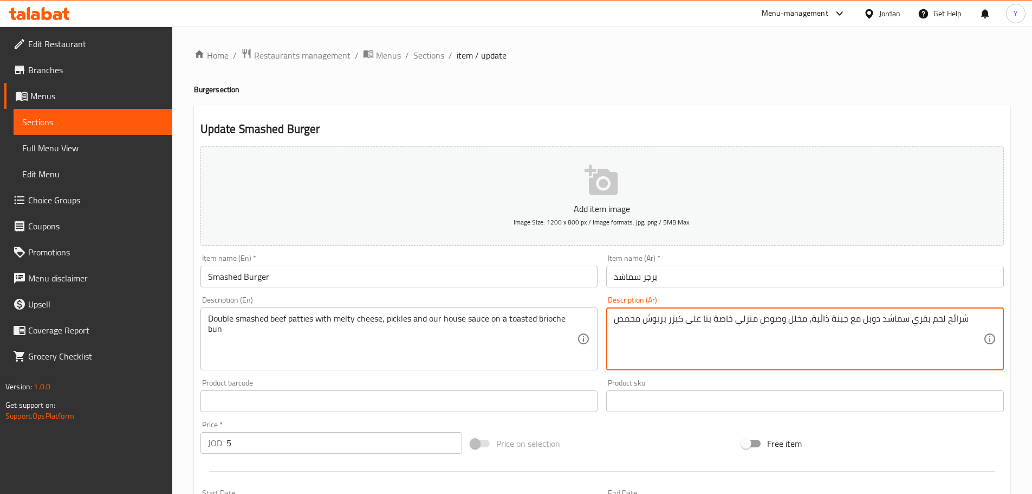
click at [743, 320] on textarea "شرائح لحم بقري سماشد دوبل مع جبنة ذائبة، مخلل وصوص منزلي خاصة بنا على كيزر بريو…" at bounding box center [799, 338] width 370 height 51
click at [766, 315] on textarea "شرائح لحم بقري سماشد دوبل مع جبنة ذائبة، مخلل وصوص منزلي خاصة بنا على كيزر بريو…" at bounding box center [799, 338] width 370 height 51
drag, startPoint x: 766, startPoint y: 315, endPoint x: 776, endPoint y: 336, distance: 23.1
click at [766, 315] on textarea "شرائح لحم بقري سماشد دوبل مع جبنة ذائبة، مخلل وصوص منزلي خاصة بنا على كيزر بريو…" at bounding box center [799, 338] width 370 height 51
type textarea "شرائح لحم بقري سماشد دوبل مع جبنة ذائبة، مخلل وصوص هاوس خاصة بنا على كيزر بريوش…"
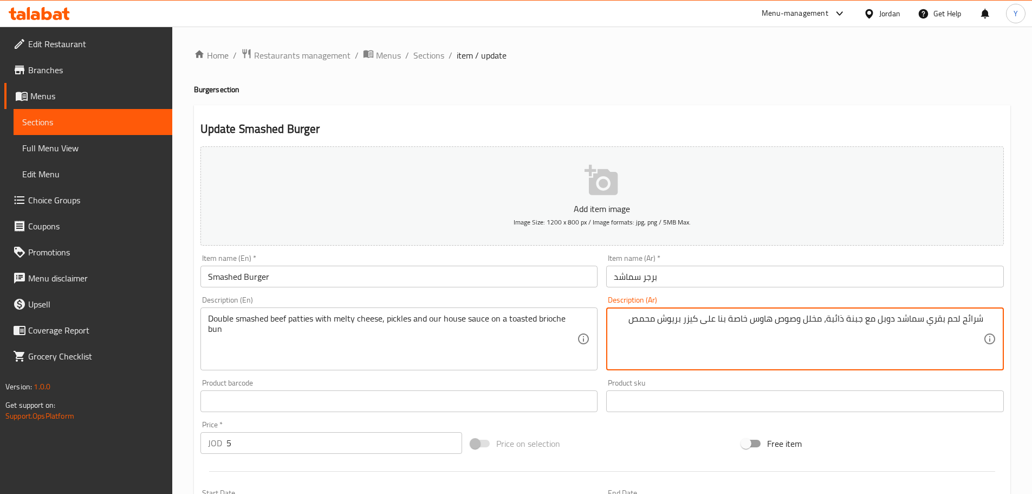
click at [747, 96] on div "Home / Restaurants management / Menus / Sections / item / update Burger section…" at bounding box center [602, 396] width 817 height 696
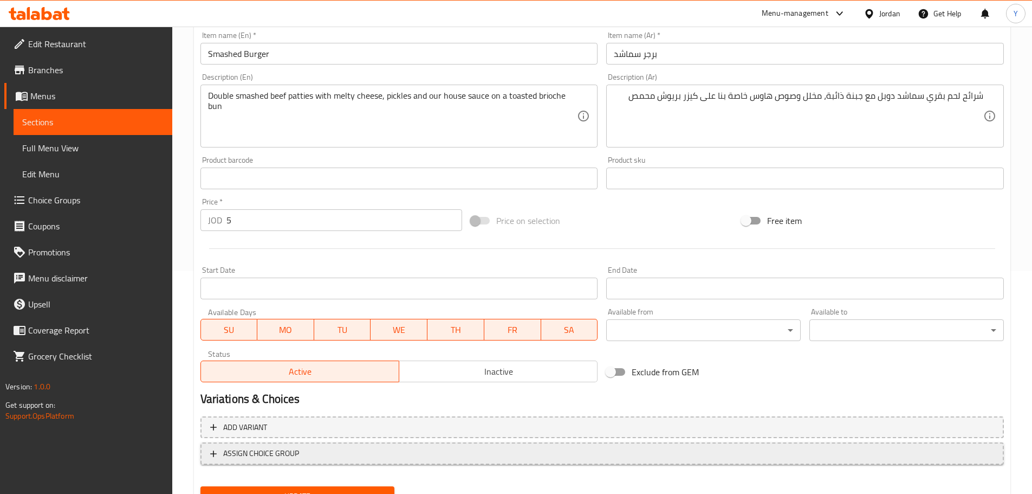
scroll to position [272, 0]
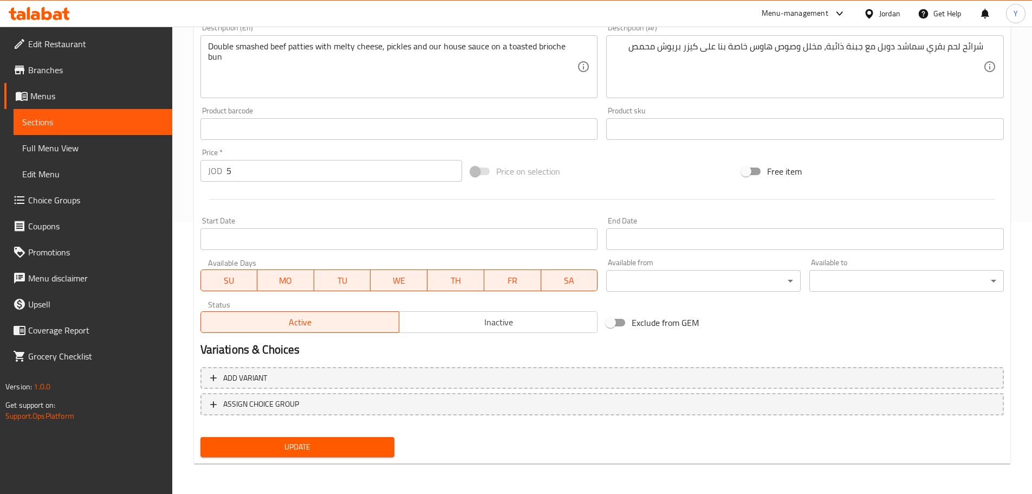
click at [261, 445] on span "Update" at bounding box center [297, 447] width 177 height 14
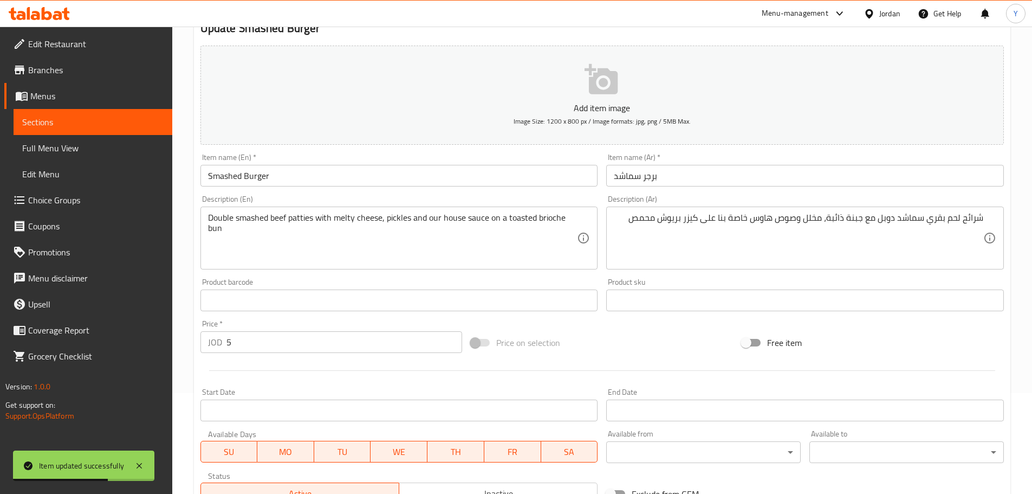
scroll to position [0, 0]
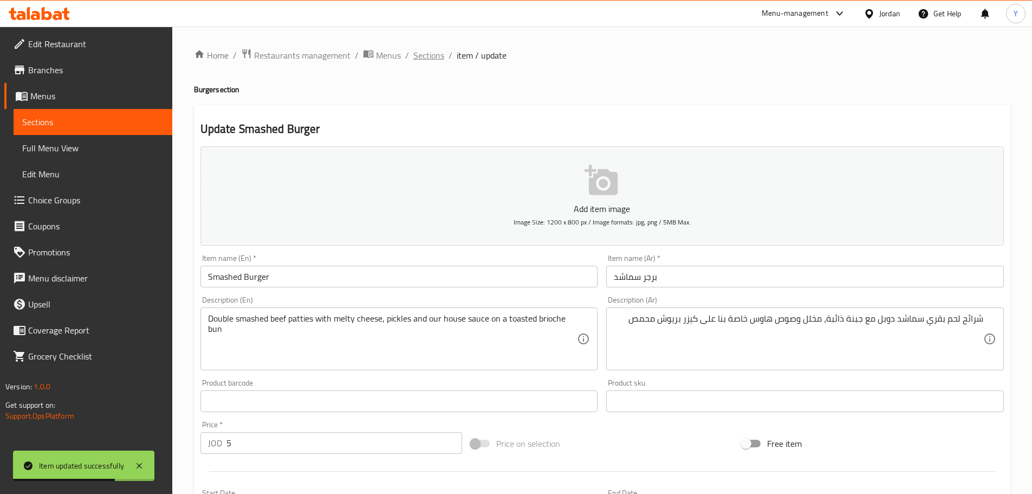
click at [425, 60] on span "Sections" at bounding box center [429, 55] width 31 height 13
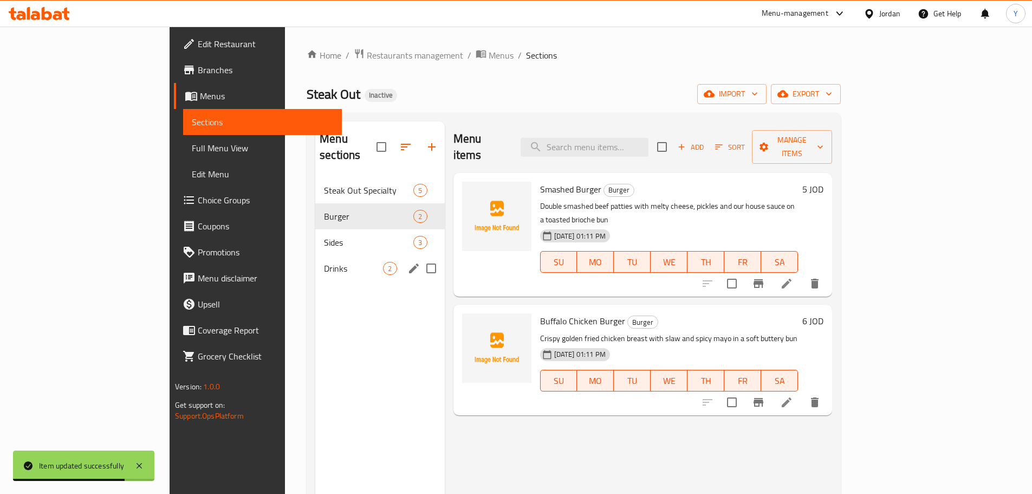
click at [315, 233] on div "Sides 3" at bounding box center [379, 242] width 129 height 26
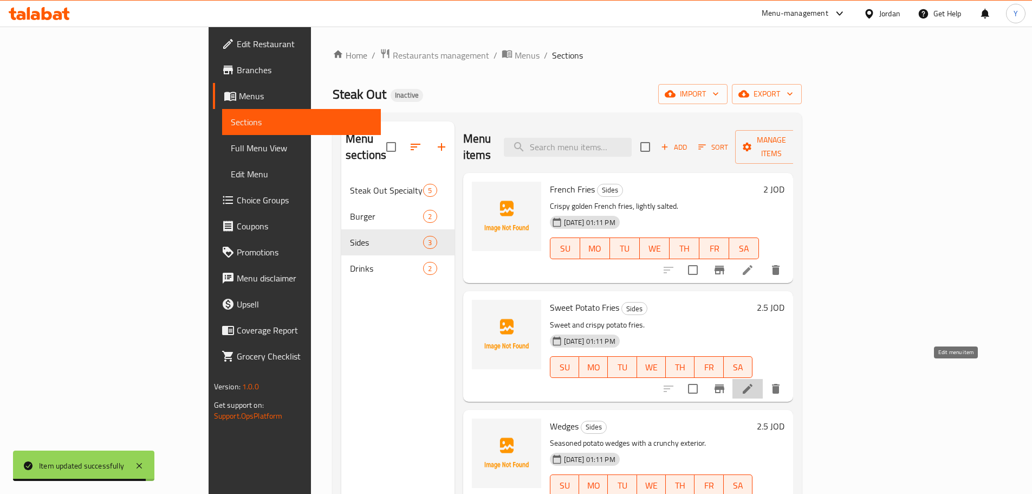
click at [753, 384] on icon at bounding box center [748, 389] width 10 height 10
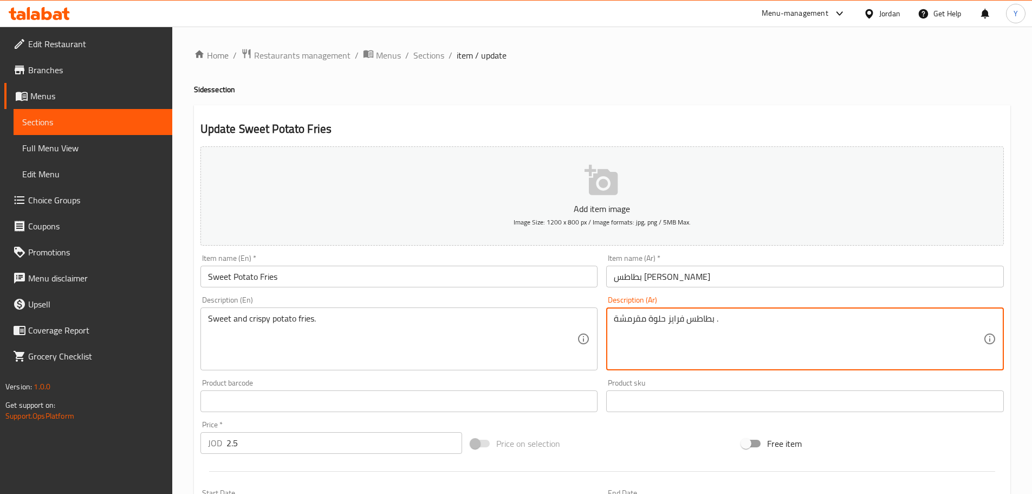
click at [698, 276] on input "بطاطس فرايز حلوة" at bounding box center [805, 277] width 398 height 22
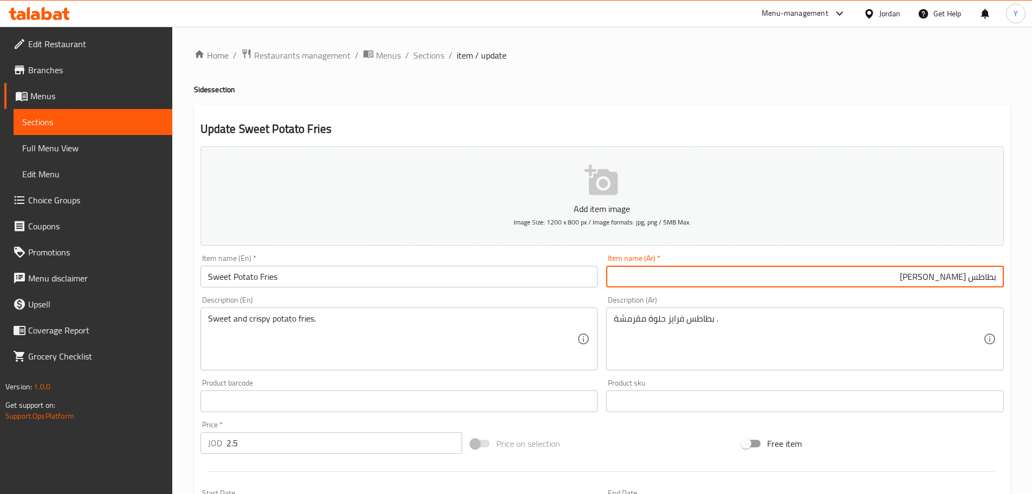
click at [986, 282] on input "بطاطس فرايز حلوة" at bounding box center [805, 277] width 398 height 22
type input "[PERSON_NAME] حلوة"
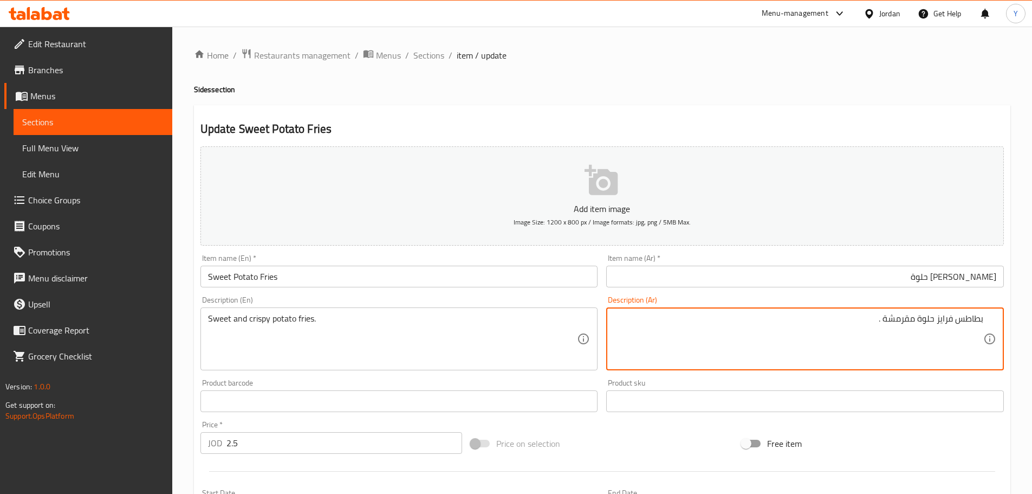
click at [981, 281] on input "[PERSON_NAME] حلوة" at bounding box center [805, 277] width 398 height 22
paste textarea "فرايز"
type textarea "[PERSON_NAME] حلوة مقرمشة ."
click at [900, 58] on ol "Home / Restaurants management / Menus / Sections / item / update" at bounding box center [602, 55] width 817 height 14
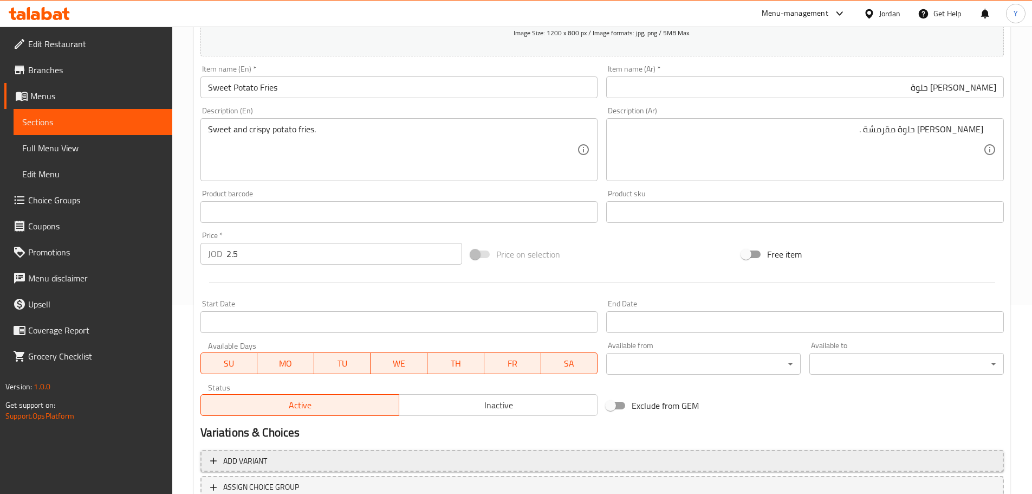
scroll to position [272, 0]
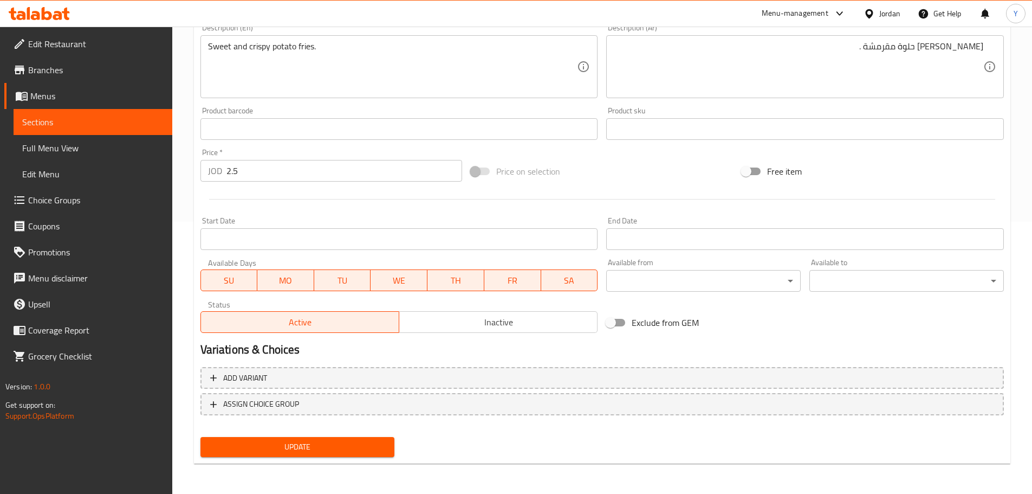
click at [351, 449] on span "Update" at bounding box center [297, 447] width 177 height 14
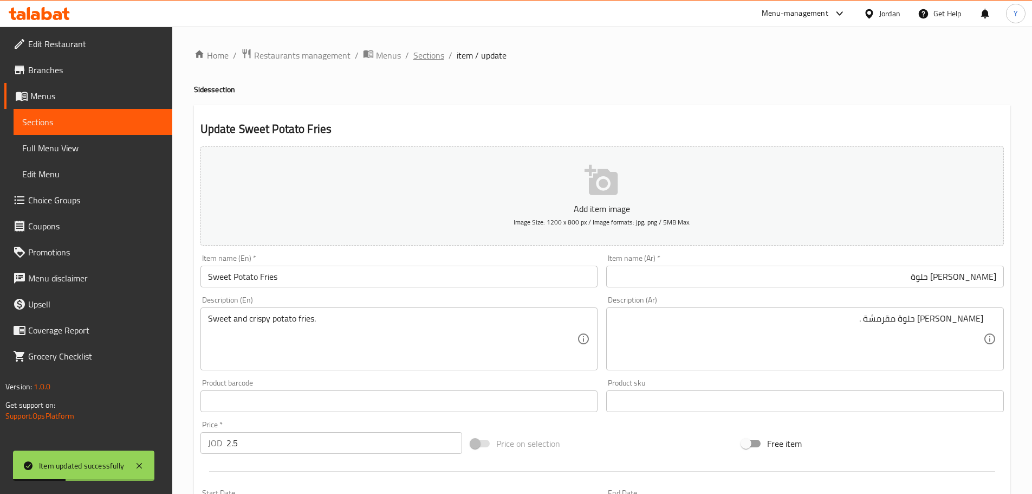
click at [431, 53] on span "Sections" at bounding box center [429, 55] width 31 height 13
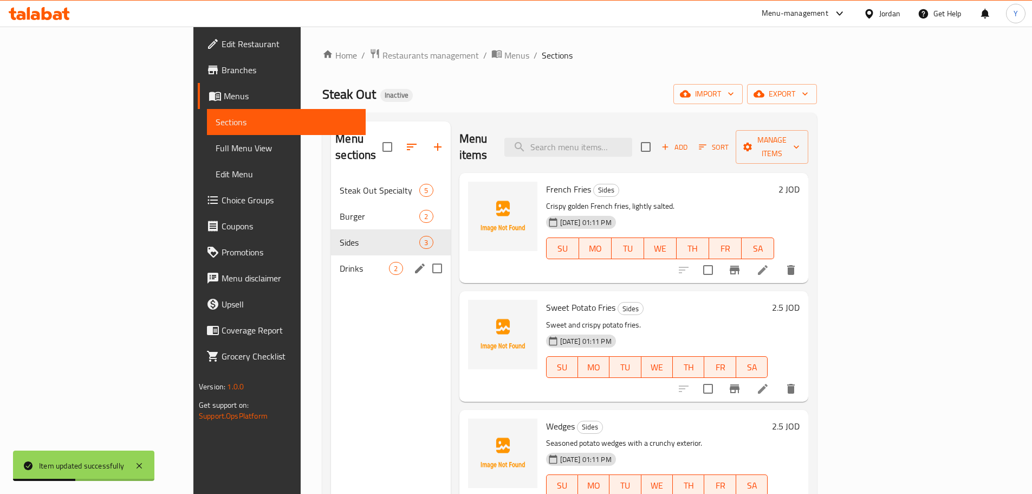
click at [331, 259] on div "Drinks 2" at bounding box center [390, 268] width 119 height 26
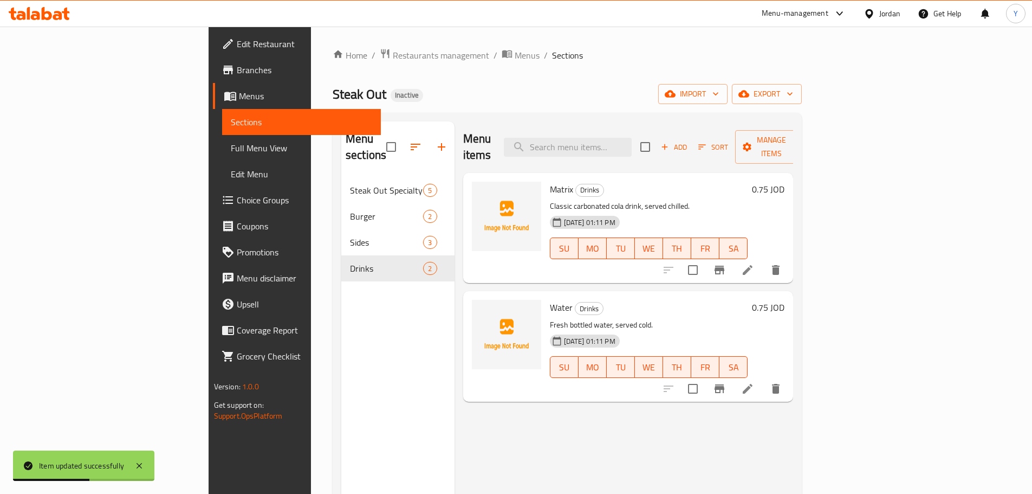
click at [754, 263] on icon at bounding box center [747, 269] width 13 height 13
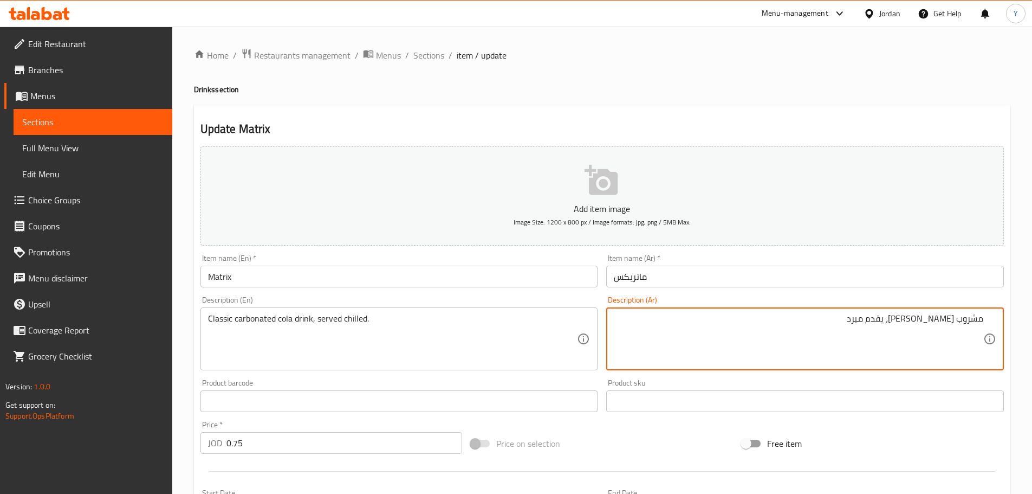
click at [933, 319] on textarea "مشروب كولا غازي كلاسيكي، يقدم مبرد" at bounding box center [799, 338] width 370 height 51
type textarea "مشروب [PERSON_NAME]، يقدم مبرد"
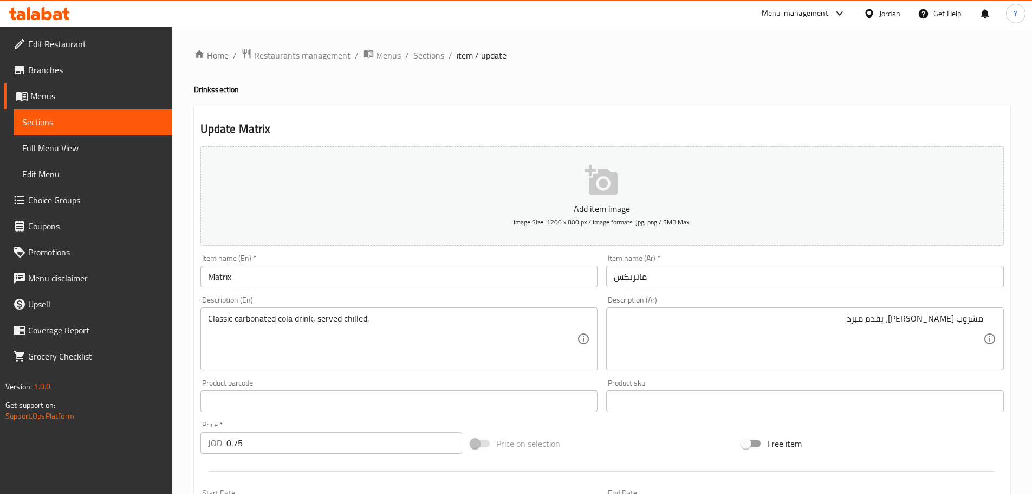
click at [834, 64] on div "Home / Restaurants management / Menus / Sections / item / update Drinks section…" at bounding box center [602, 396] width 817 height 696
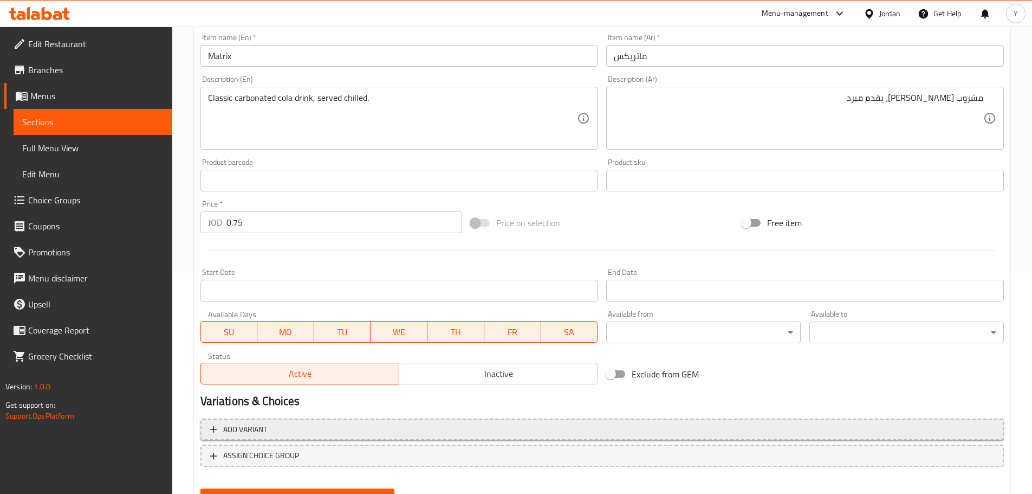
scroll to position [272, 0]
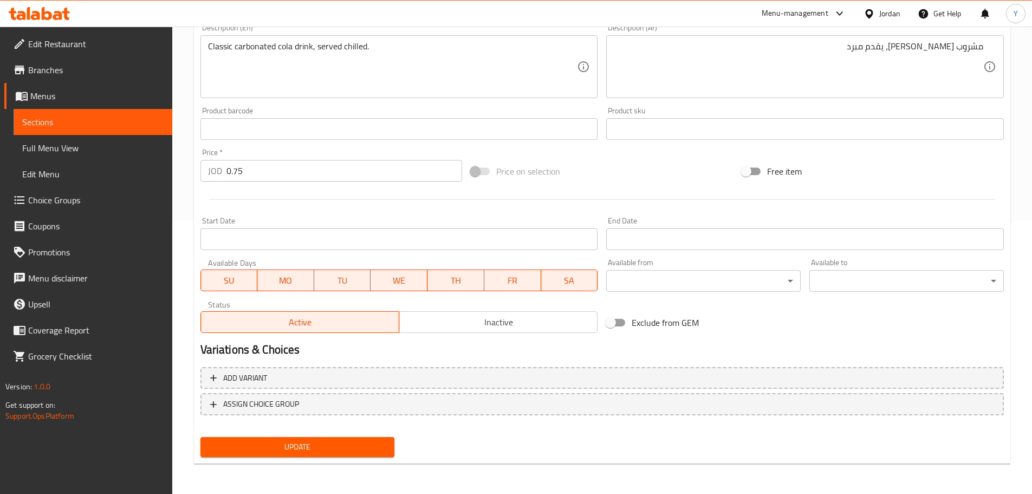
click at [322, 451] on span "Update" at bounding box center [297, 447] width 177 height 14
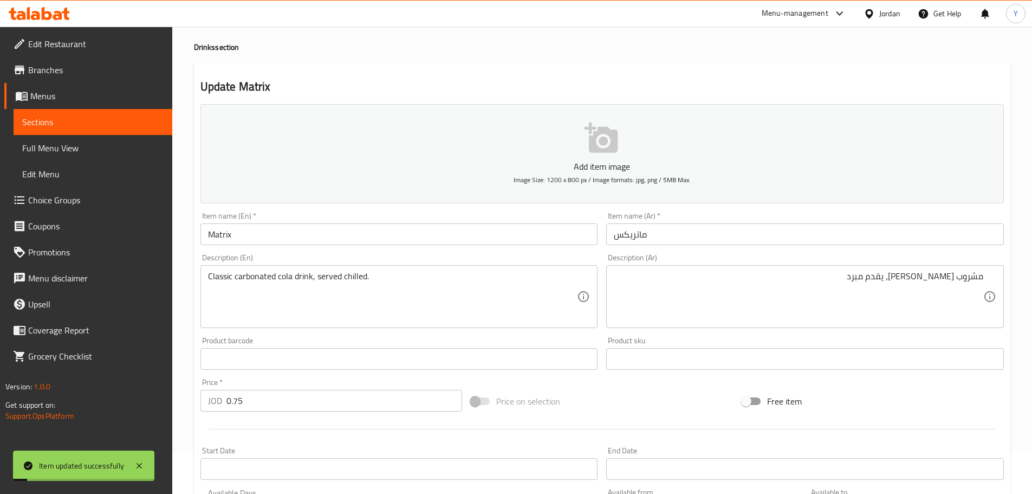
scroll to position [0, 0]
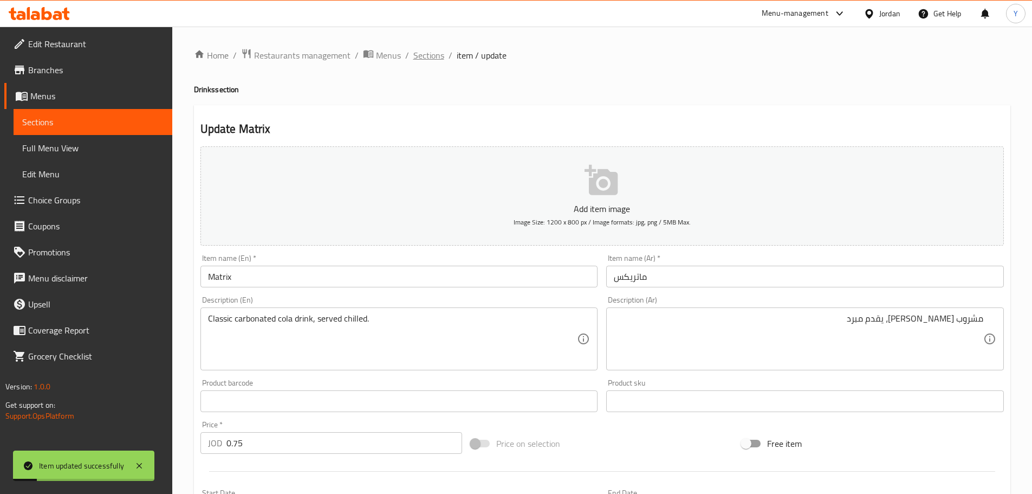
click at [428, 57] on span "Sections" at bounding box center [429, 55] width 31 height 13
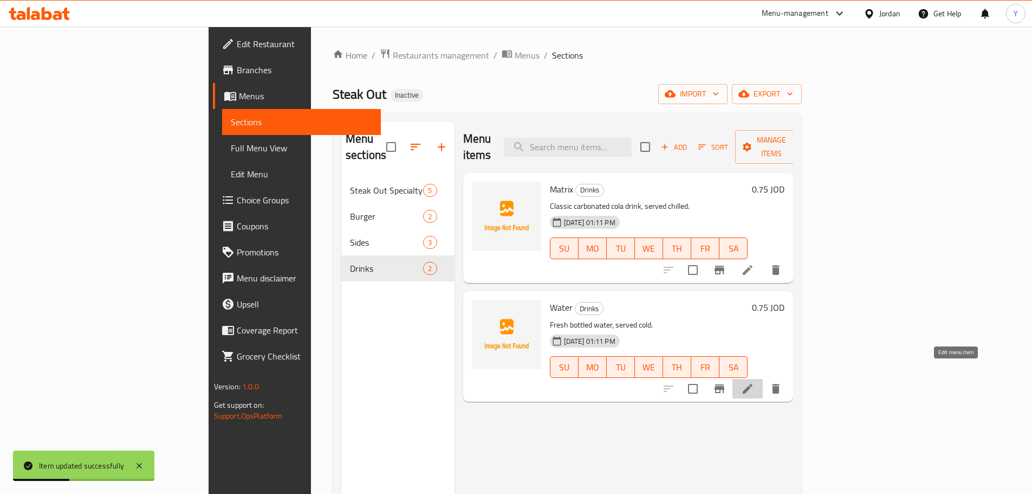
click at [754, 382] on icon at bounding box center [747, 388] width 13 height 13
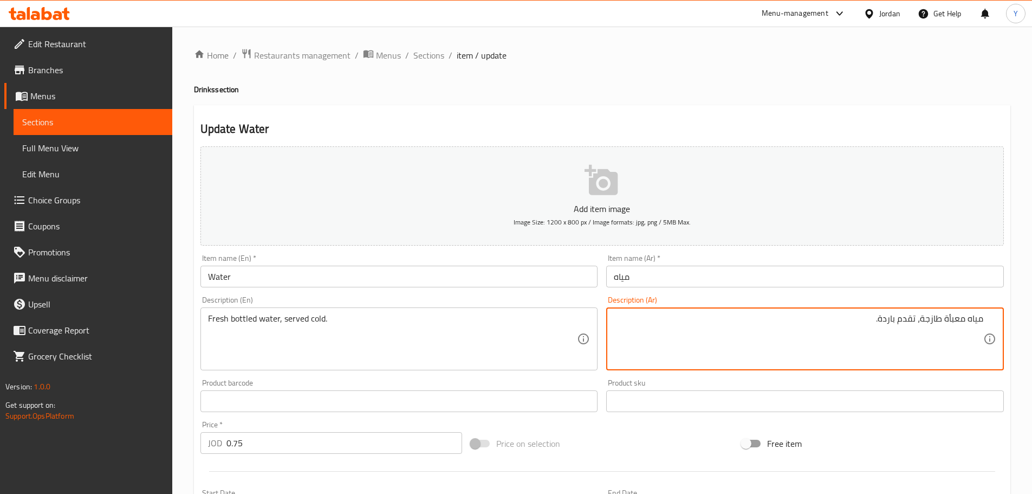
click at [734, 92] on h4 "Drinks section" at bounding box center [602, 89] width 817 height 11
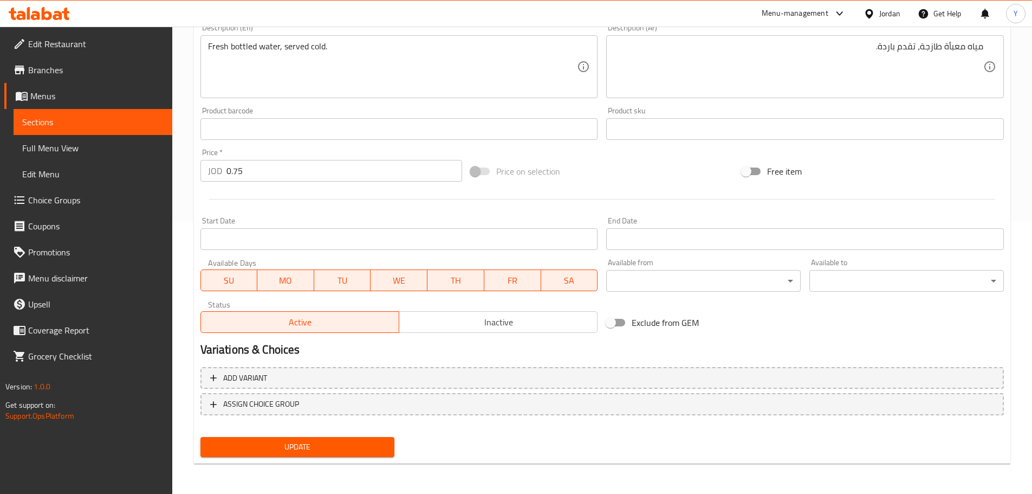
click at [355, 448] on span "Update" at bounding box center [297, 447] width 177 height 14
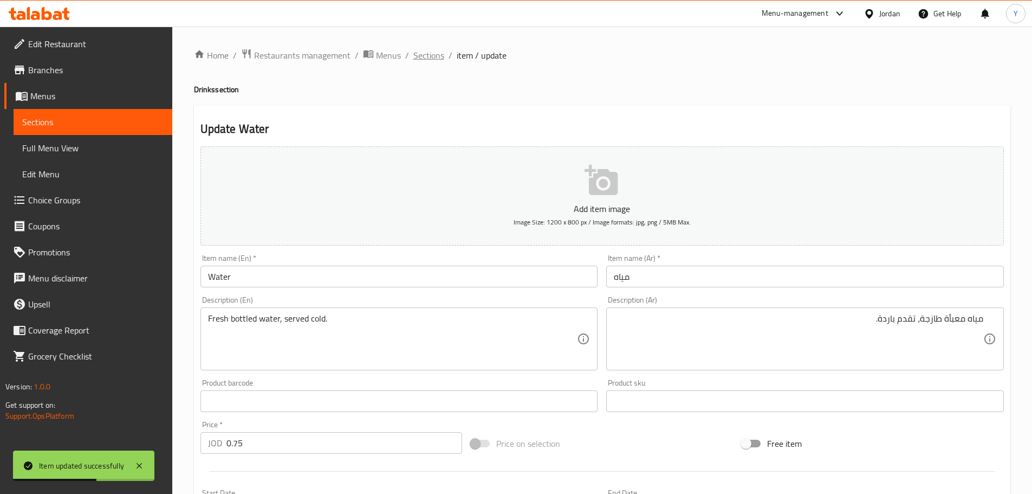
click at [424, 55] on span "Sections" at bounding box center [429, 55] width 31 height 13
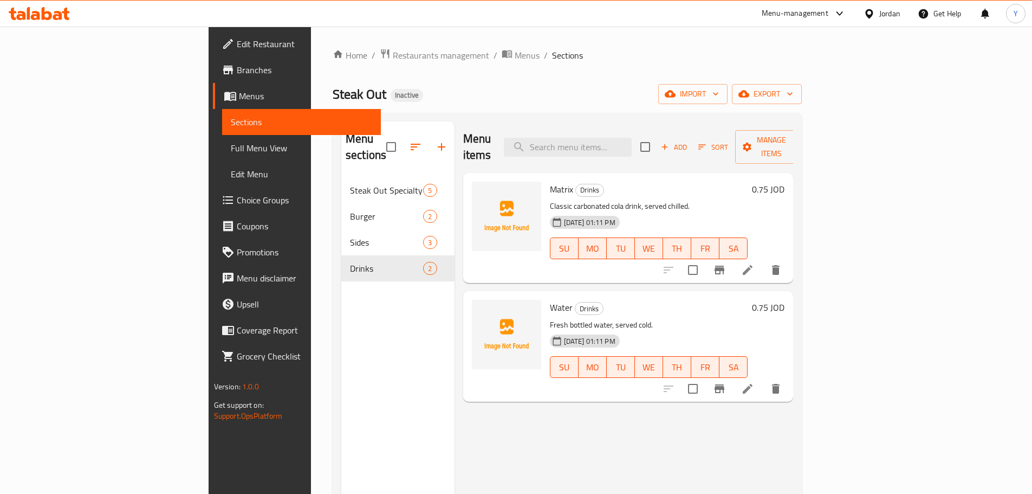
click at [550, 199] on p "Classic carbonated cola drink, served chilled." at bounding box center [649, 206] width 198 height 14
copy p "carbonated"
click at [550, 199] on p "Classic carbonated cola drink, served chilled." at bounding box center [649, 206] width 198 height 14
click at [510, 73] on div "Home / Restaurants management / Menus / Sections Steak Out Inactive import expo…" at bounding box center [567, 336] width 469 height 576
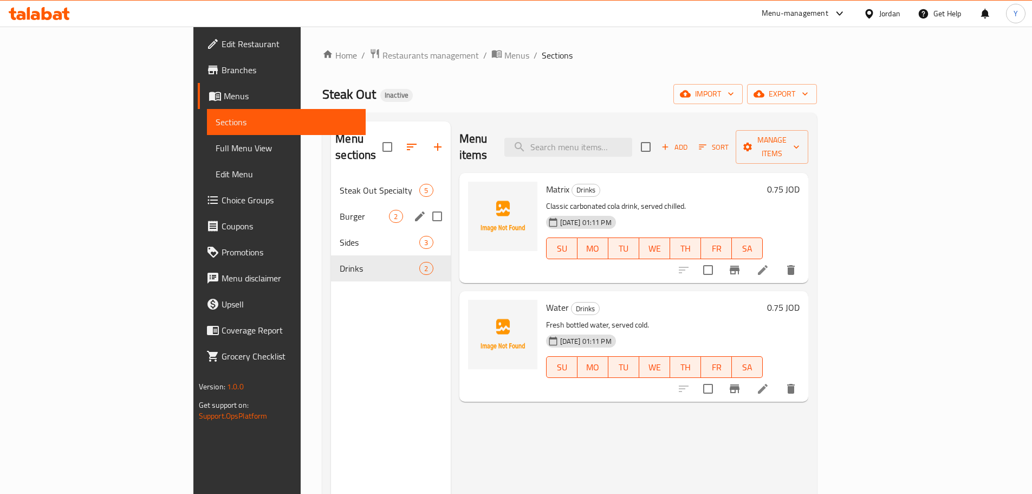
click at [331, 212] on div "Burger 2" at bounding box center [390, 216] width 119 height 26
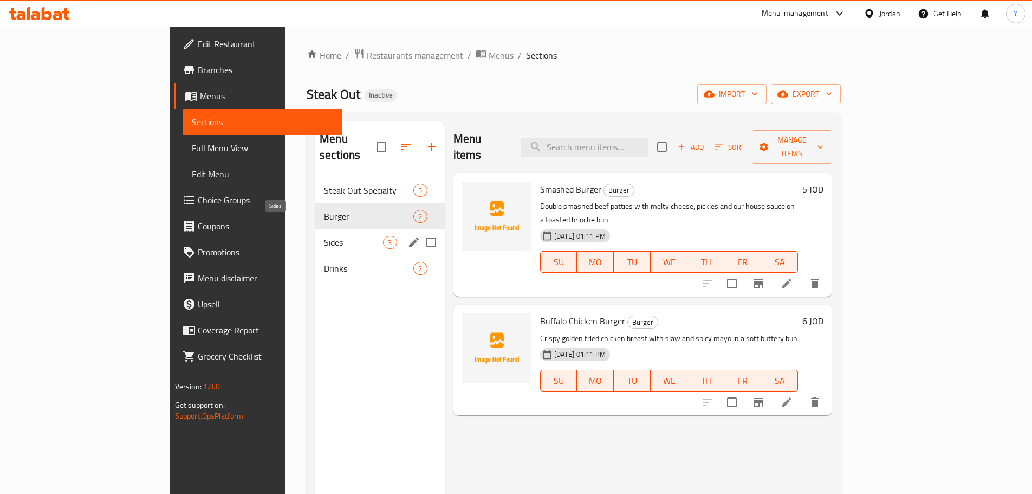
click at [324, 236] on span "Sides" at bounding box center [353, 242] width 59 height 13
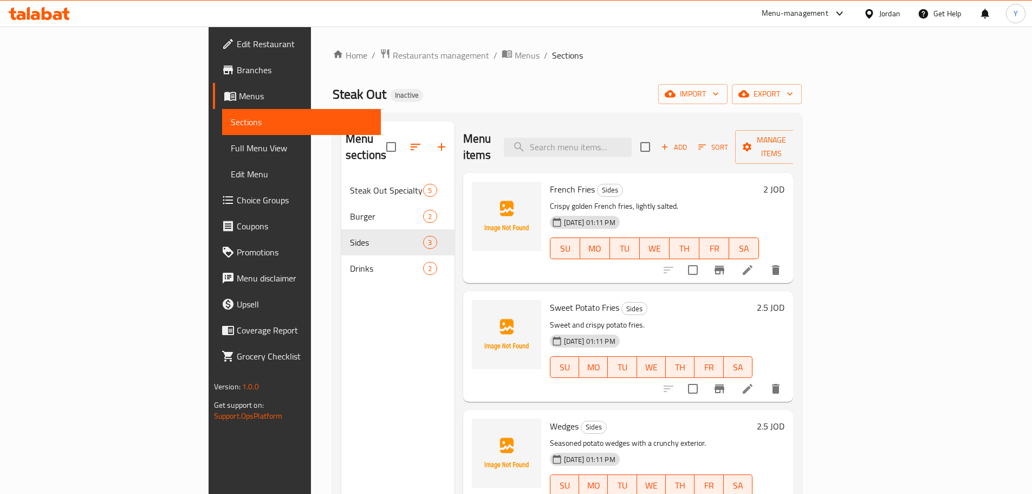
click at [550, 299] on span "Sweet Potato Fries" at bounding box center [584, 307] width 69 height 16
drag, startPoint x: 512, startPoint y: 292, endPoint x: 529, endPoint y: 290, distance: 16.9
click at [550, 299] on span "Sweet Potato Fries" at bounding box center [584, 307] width 69 height 16
copy span "Sweet Potato"
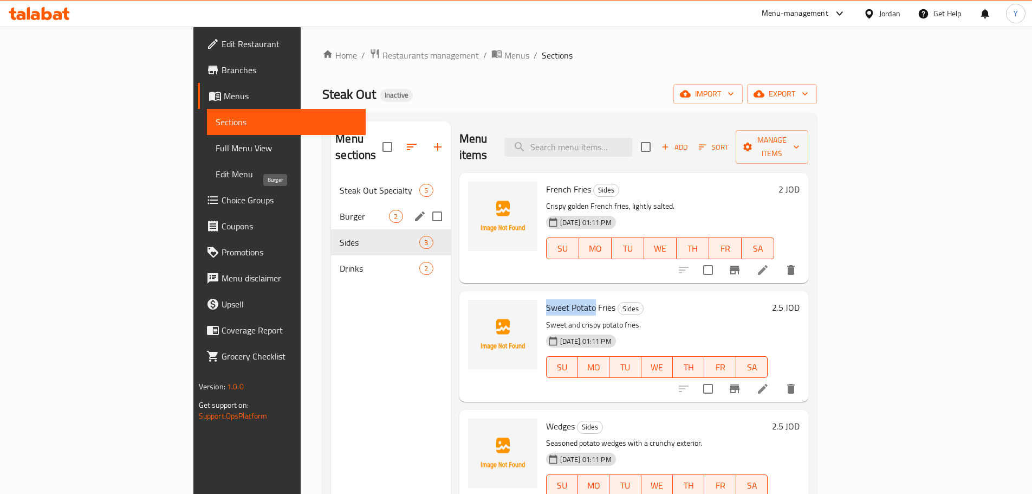
click at [340, 210] on span "Burger" at bounding box center [364, 216] width 49 height 13
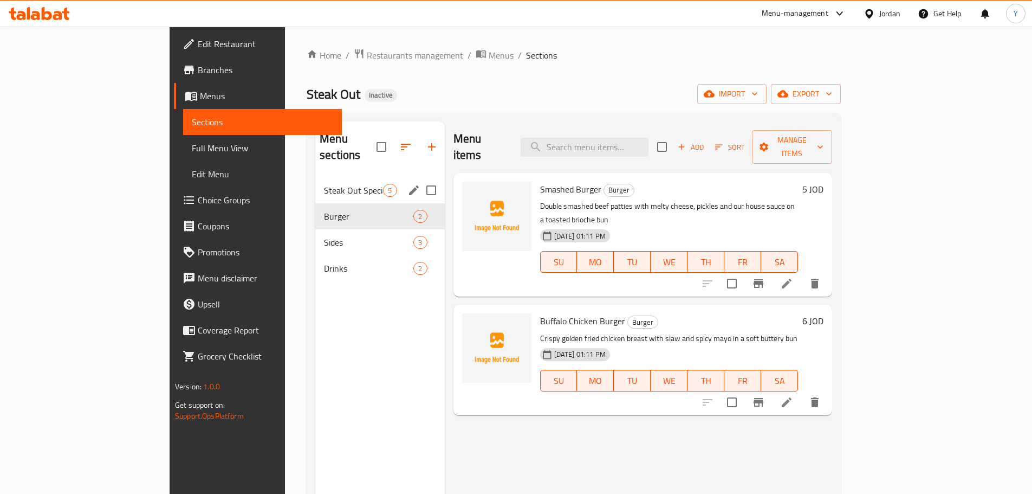
click at [315, 173] on nav "Steak Out Specialty 5 Burger 2 Sides 3 Drinks 2" at bounding box center [379, 229] width 129 height 113
click at [324, 184] on span "Steak Out Specialty" at bounding box center [353, 190] width 59 height 13
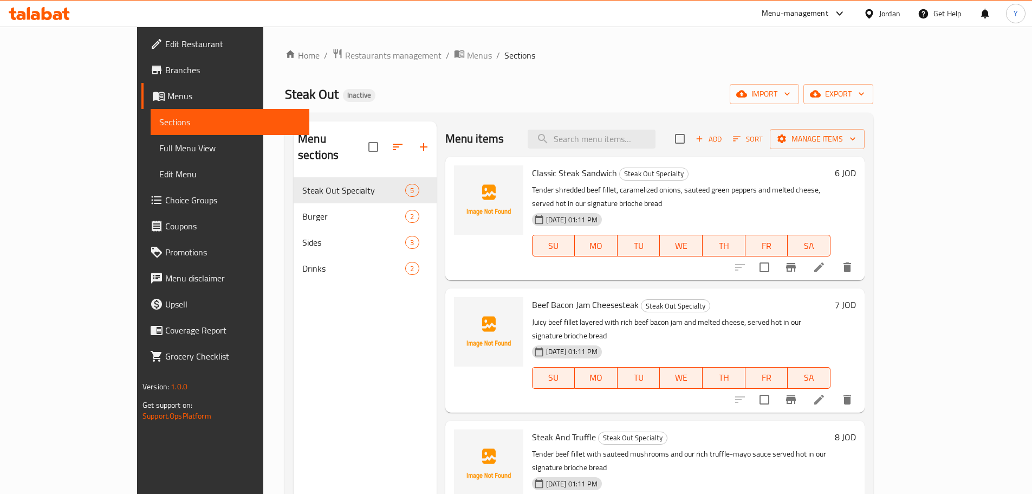
click at [611, 64] on div "Home / Restaurants management / Menus / Sections Steak Out Inactive import expo…" at bounding box center [579, 336] width 589 height 576
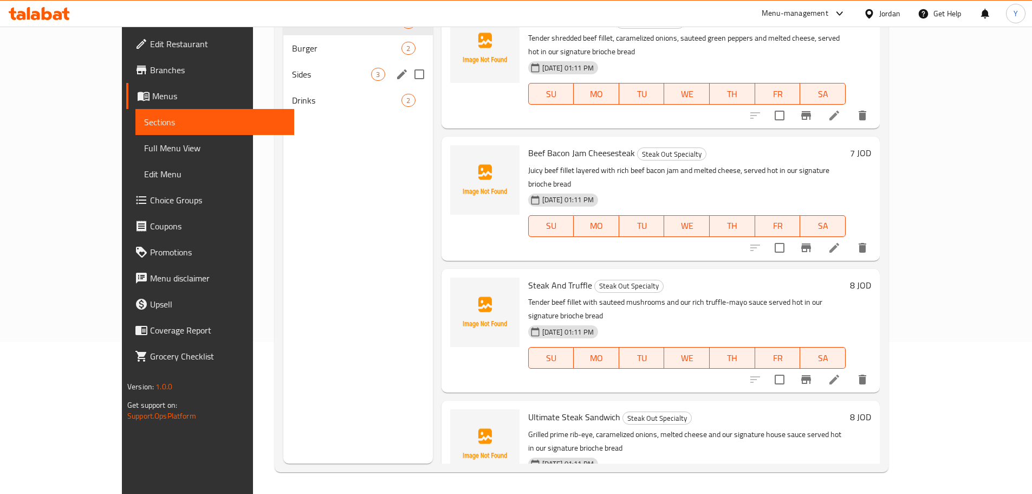
click at [286, 83] on div "Sides 3" at bounding box center [357, 74] width 149 height 26
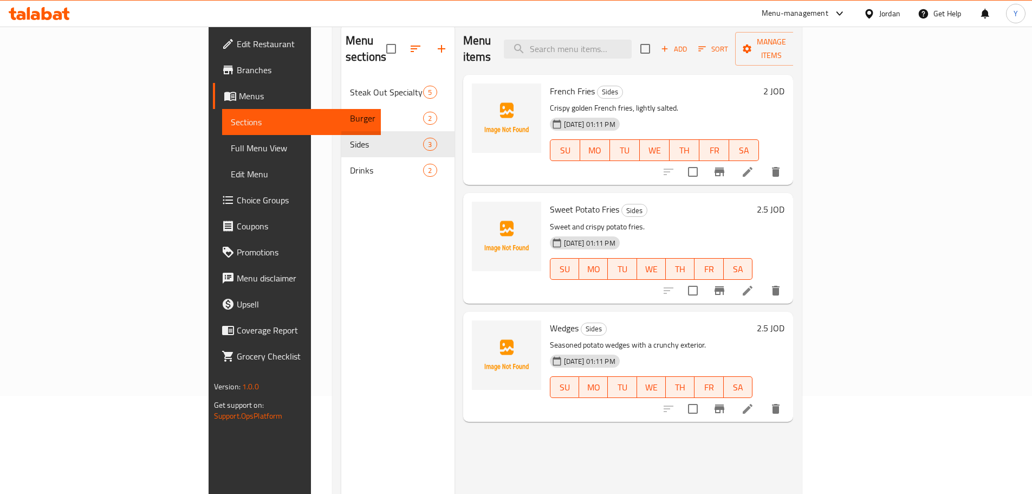
scroll to position [152, 0]
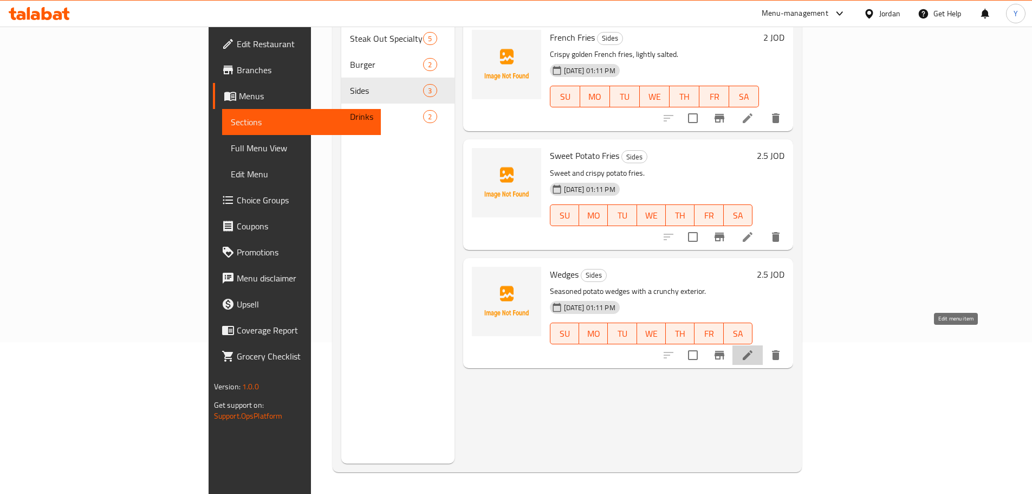
click at [754, 348] on icon at bounding box center [747, 354] width 13 height 13
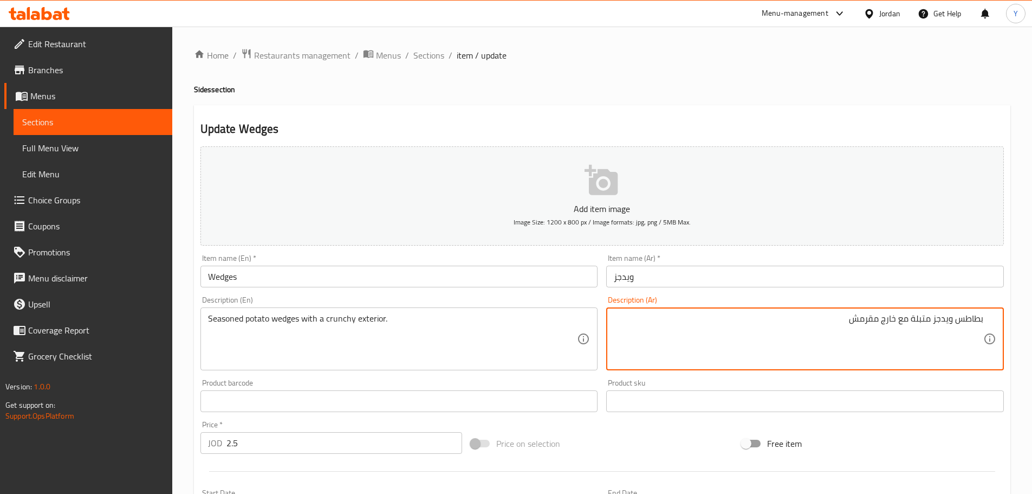
click at [883, 321] on textarea "بطاطس ويدجز متبلة مع خارج مقرمش" at bounding box center [799, 338] width 370 height 51
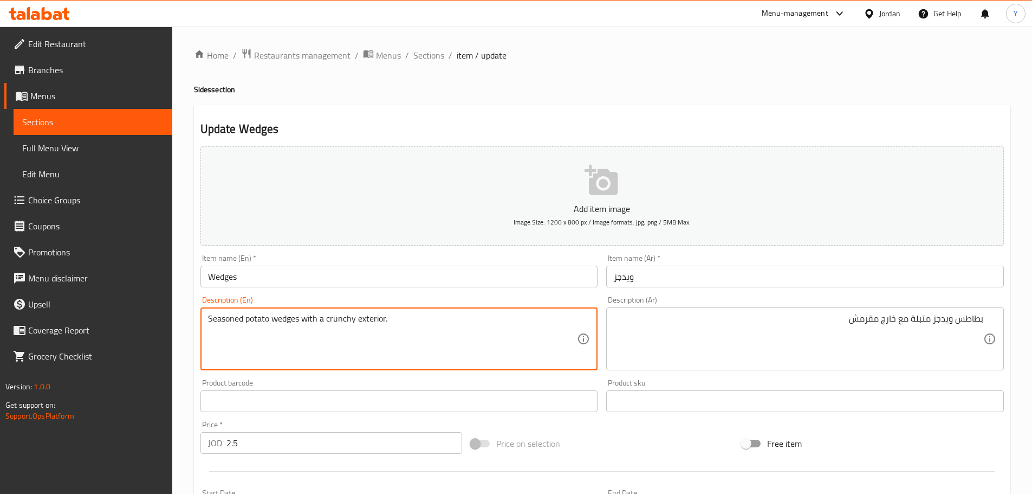
drag, startPoint x: 350, startPoint y: 326, endPoint x: 331, endPoint y: 325, distance: 19.0
click at [331, 325] on textarea "Seasoned potato wedges with a crunchy exterior." at bounding box center [393, 338] width 370 height 51
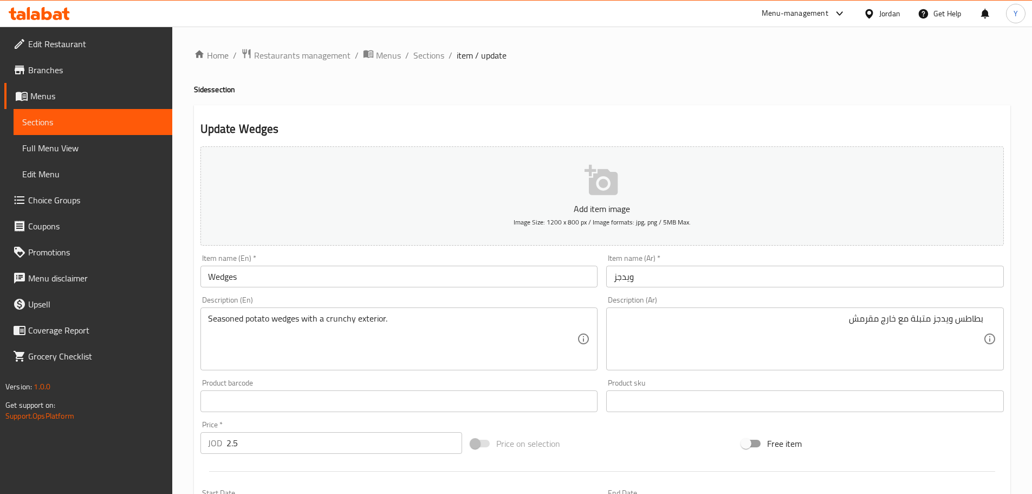
click at [868, 309] on div "بطاطس ويدجز متبلة مع خارج مقرمش Description (Ar)" at bounding box center [805, 338] width 398 height 63
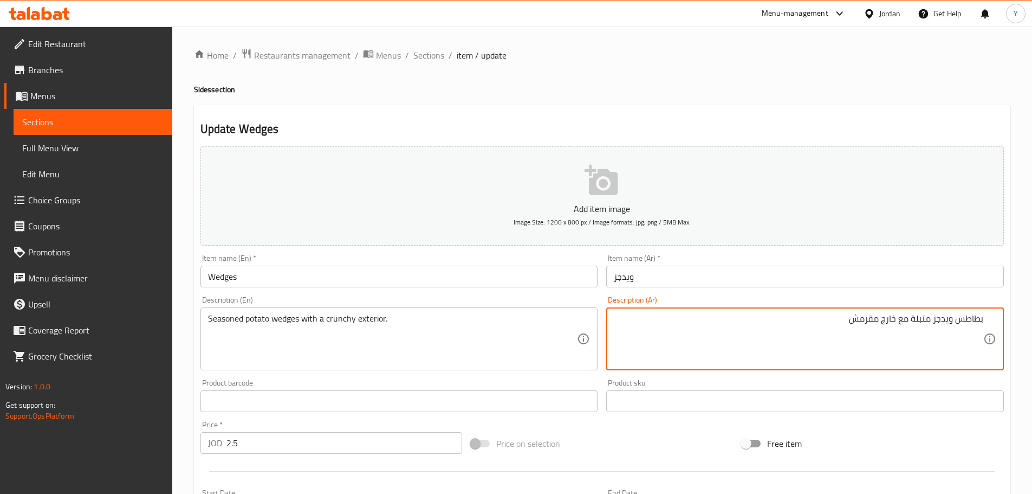
click at [868, 323] on textarea "بطاطس ويدجز متبلة مع خارج مقرمش" at bounding box center [799, 338] width 370 height 51
click at [906, 115] on div "Update Wedges Add item image Image Size: 1200 x 800 px / Image formats: jpg, pn…" at bounding box center [602, 420] width 817 height 631
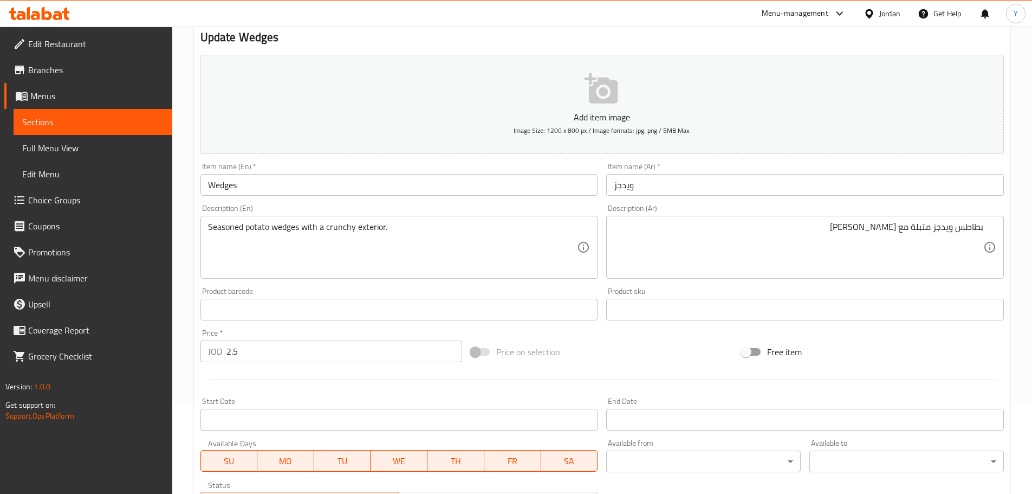
scroll to position [1, 0]
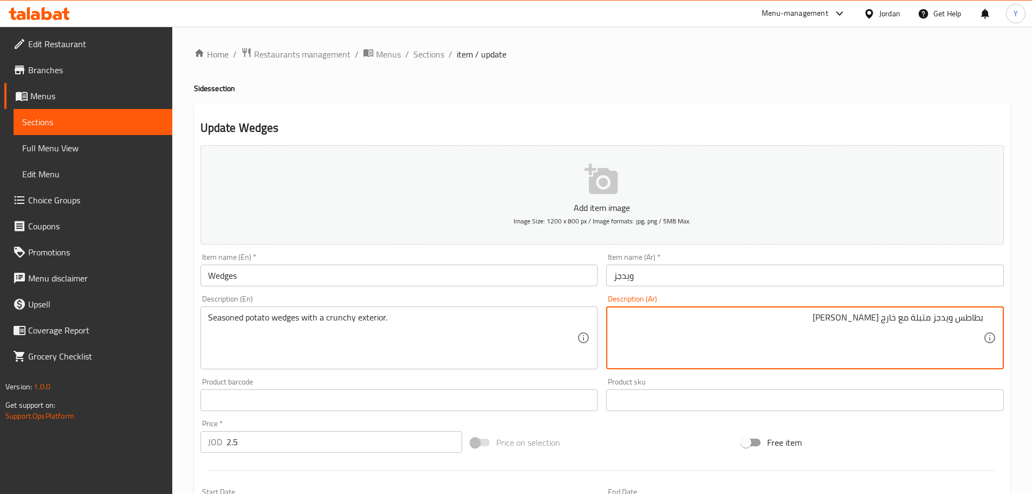
type textarea "بطاطس ويدجز متبلة مع خارج [PERSON_NAME]"
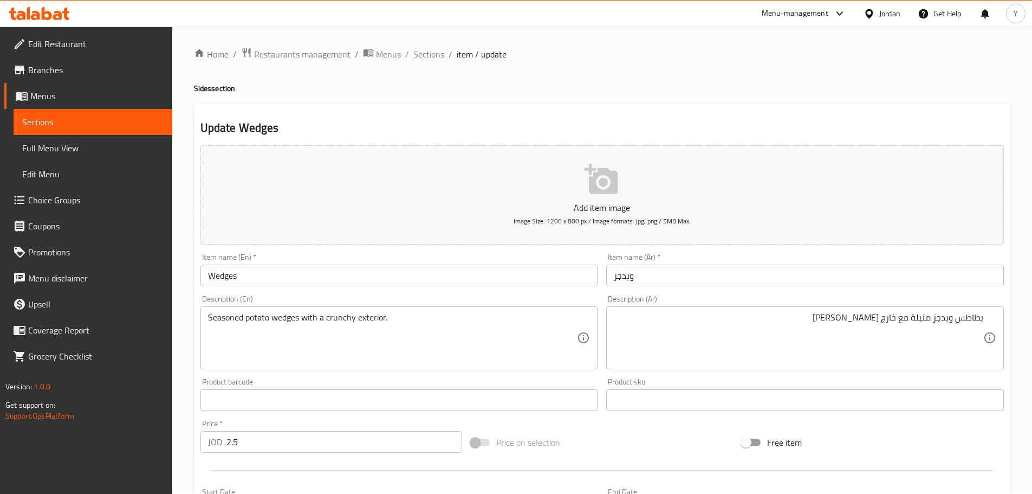
click at [894, 106] on div "Update Wedges Add item image Image Size: 1200 x 800 px / Image formats: jpg, pn…" at bounding box center [602, 419] width 817 height 631
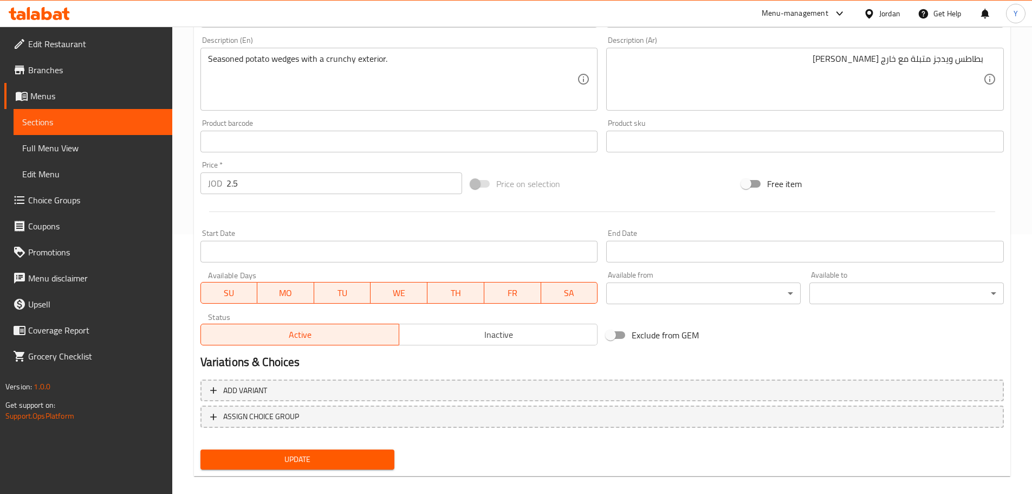
scroll to position [272, 0]
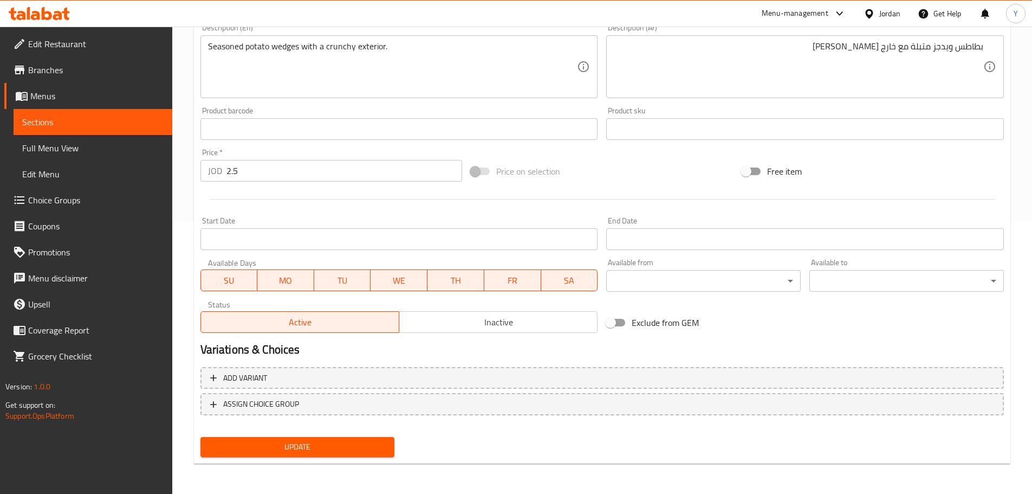
click at [380, 446] on span "Update" at bounding box center [297, 447] width 177 height 14
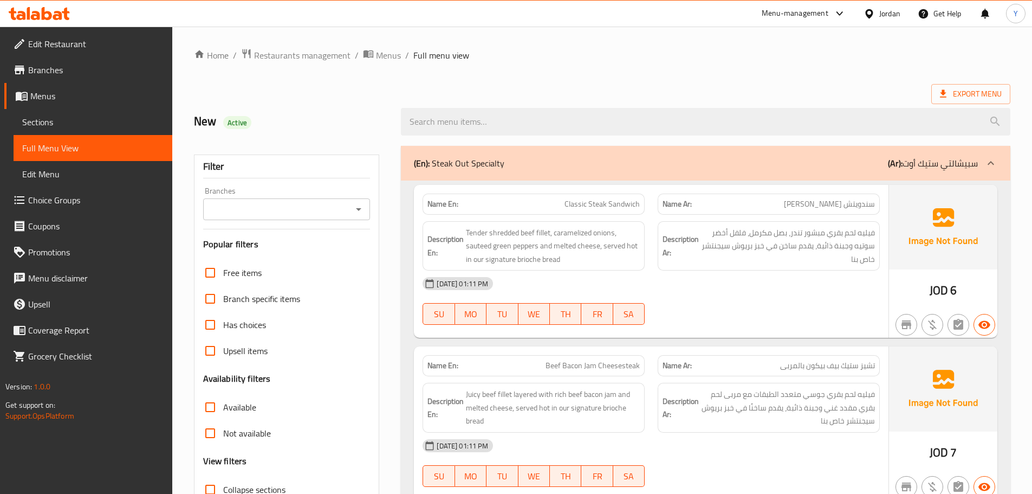
copy strong "Name En:"
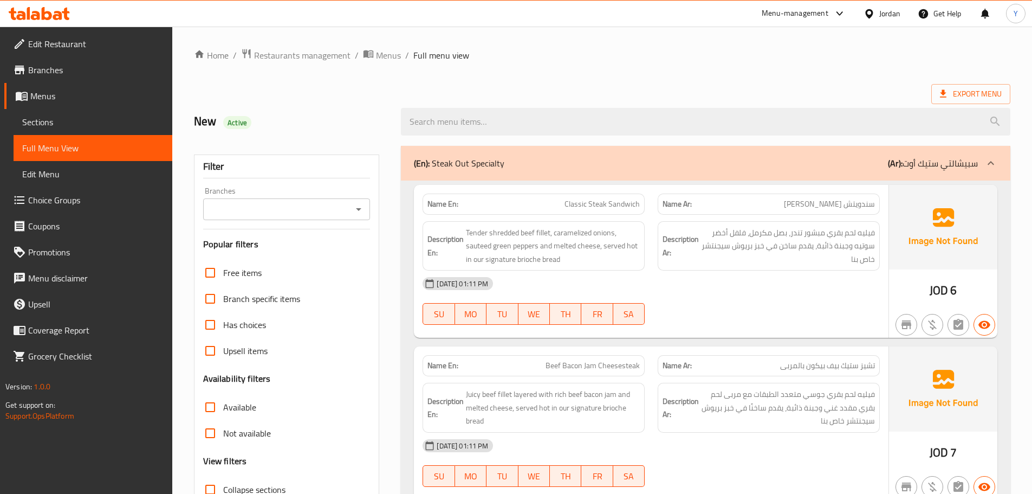
click at [583, 23] on div "Menu-management Jordan Get Help Y" at bounding box center [516, 14] width 1032 height 26
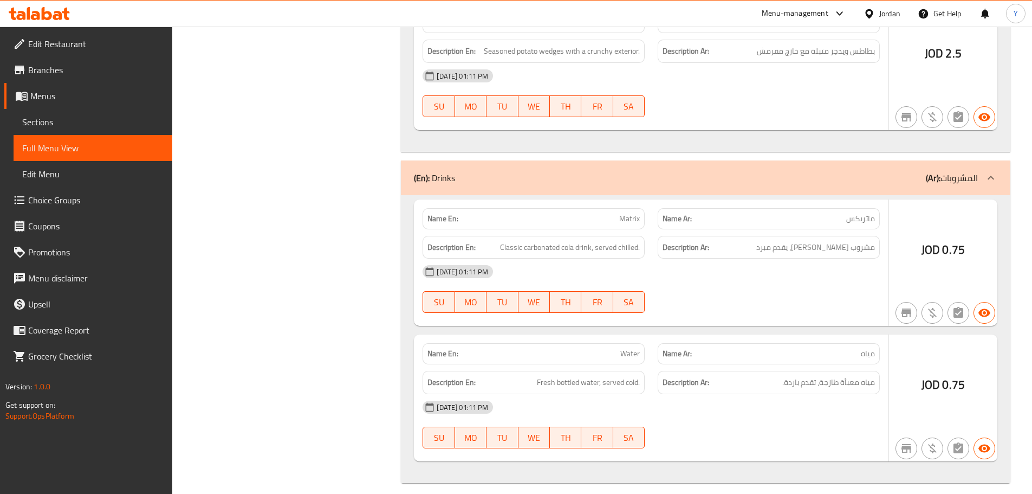
drag, startPoint x: 645, startPoint y: 428, endPoint x: 636, endPoint y: 519, distance: 92.1
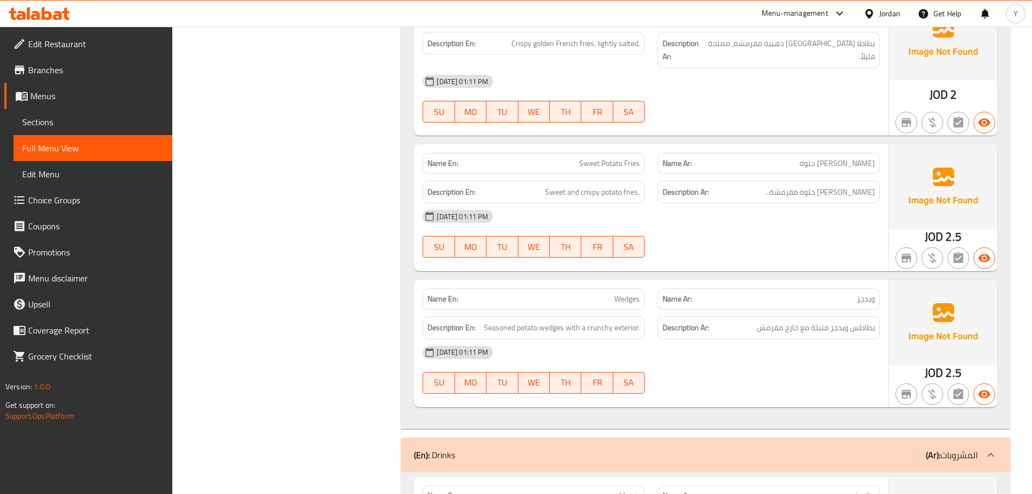
scroll to position [1516, 0]
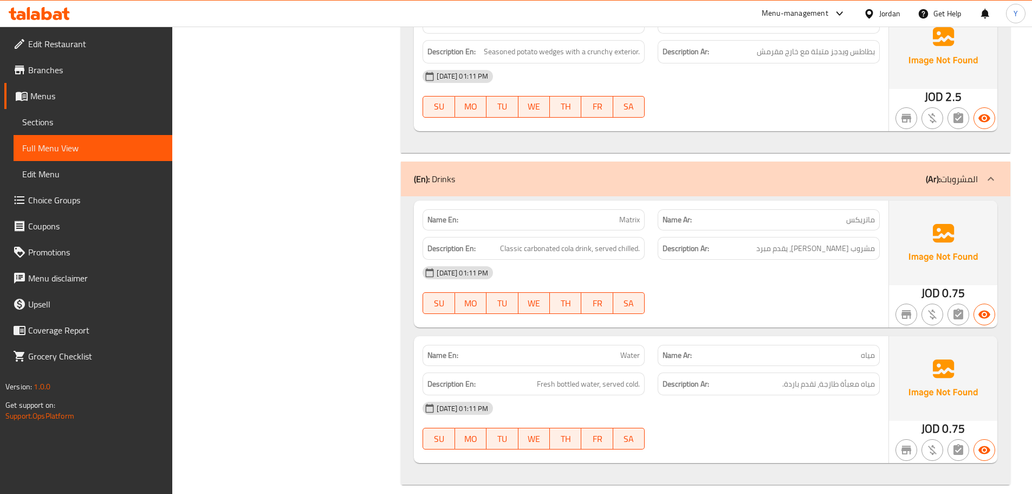
drag, startPoint x: 802, startPoint y: 241, endPoint x: 813, endPoint y: 368, distance: 127.3
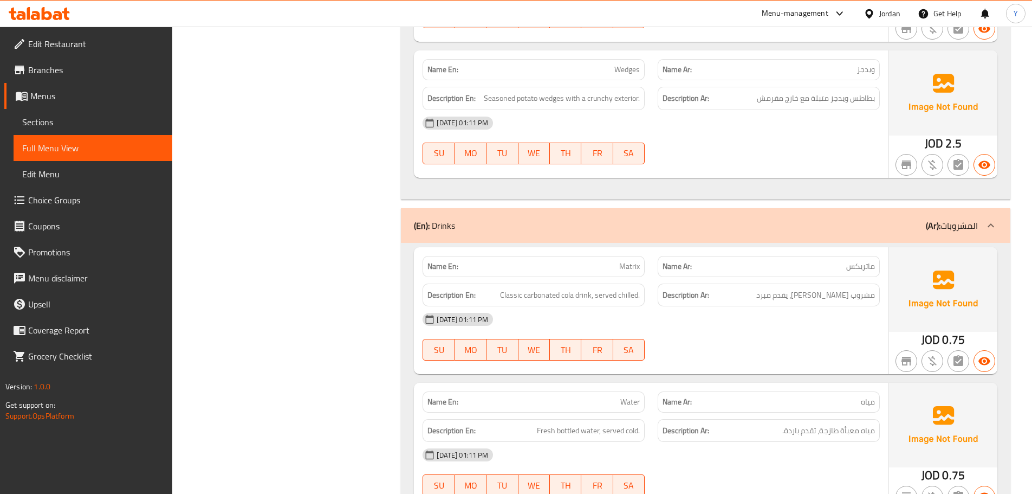
drag, startPoint x: 778, startPoint y: 363, endPoint x: 780, endPoint y: 351, distance: 12.1
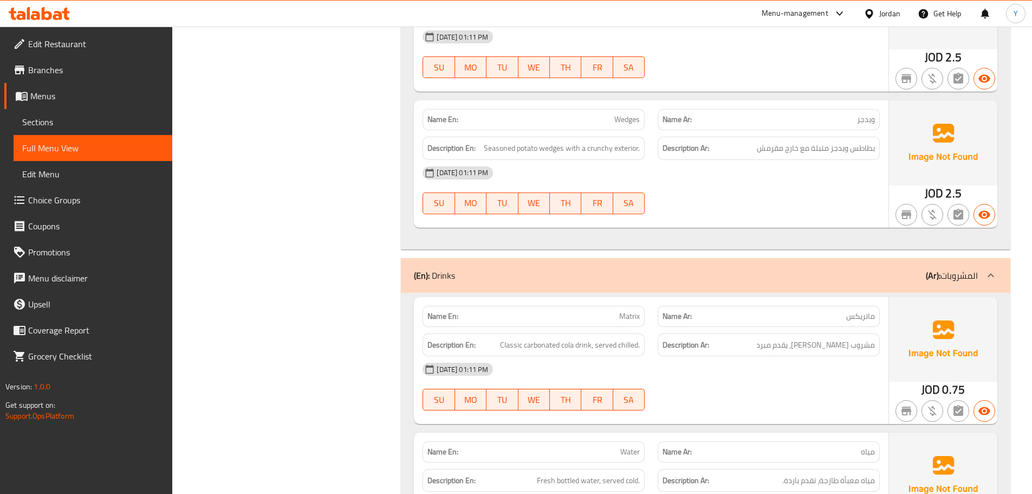
copy span "Wedges"
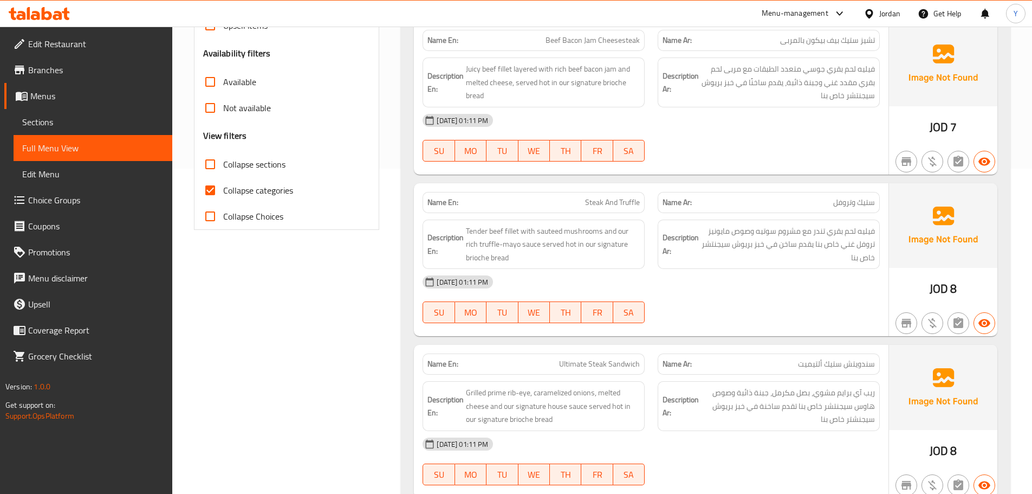
click at [256, 195] on span "Collapse categories" at bounding box center [258, 190] width 70 height 13
click at [223, 195] on input "Collapse categories" at bounding box center [210, 190] width 26 height 26
checkbox input "false"
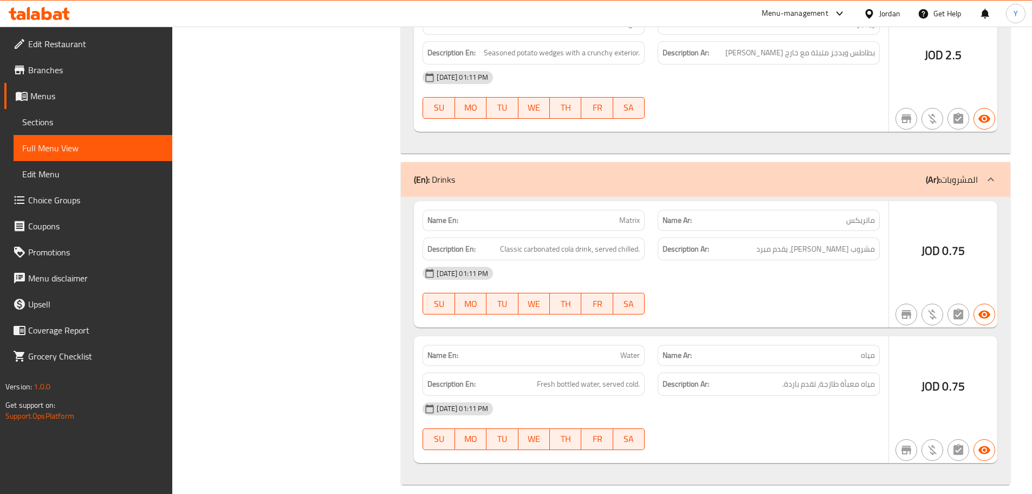
scroll to position [1679, 0]
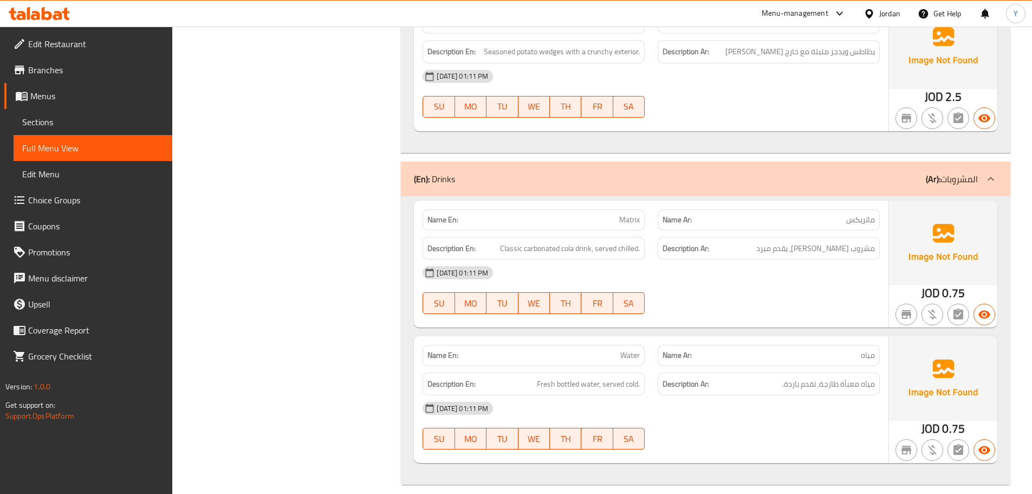
drag, startPoint x: 675, startPoint y: 181, endPoint x: 675, endPoint y: 443, distance: 261.8
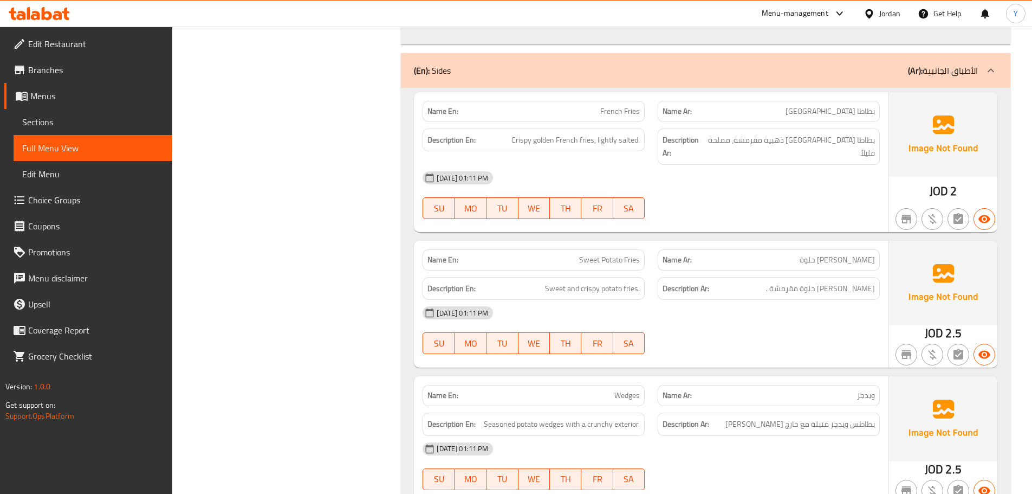
scroll to position [0, 0]
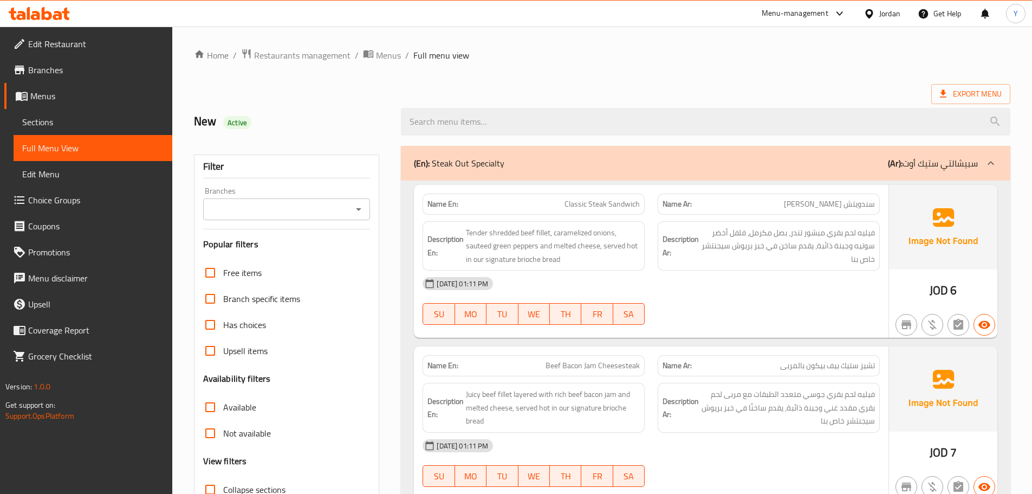
drag, startPoint x: 730, startPoint y: 308, endPoint x: 805, endPoint y: -66, distance: 381.4
drag, startPoint x: 757, startPoint y: 205, endPoint x: 843, endPoint y: -66, distance: 283.7
click at [942, 87] on span "Export Menu" at bounding box center [971, 94] width 62 height 14
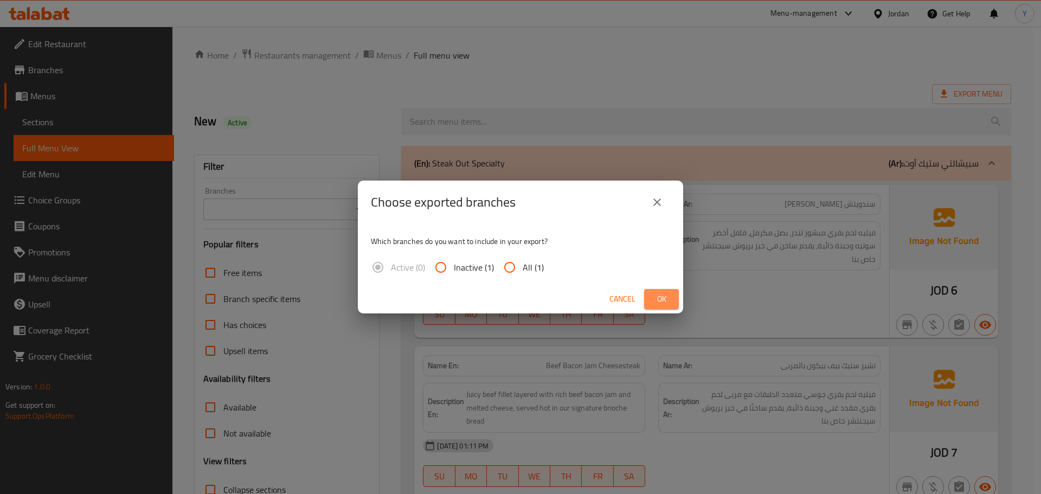
click at [670, 292] on button "Ok" at bounding box center [661, 299] width 35 height 20
